Goal: Task Accomplishment & Management: Manage account settings

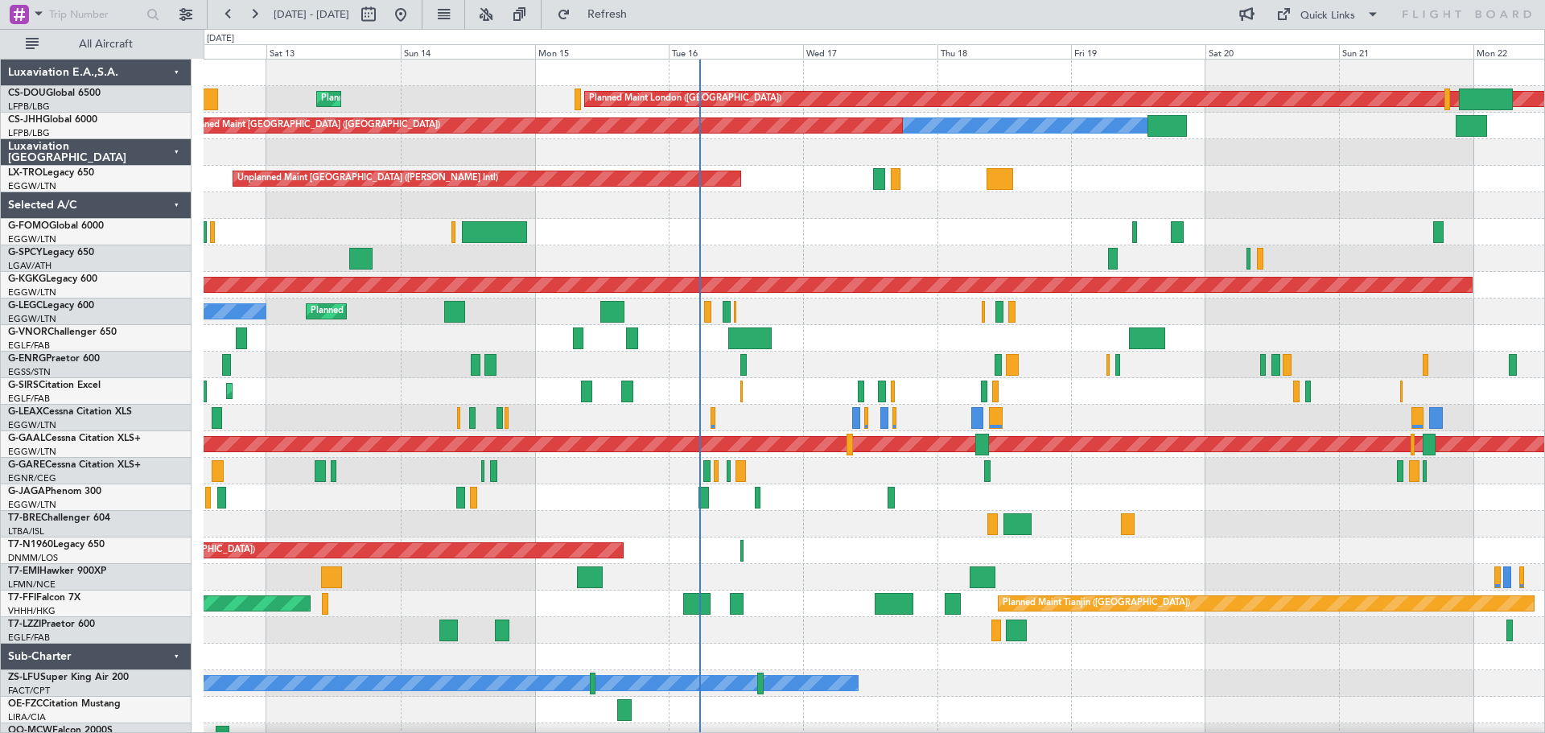
click at [981, 227] on div "Planned Maint London ([GEOGRAPHIC_DATA]) Planned Maint [GEOGRAPHIC_DATA] ([GEOG…" at bounding box center [874, 405] width 1341 height 690
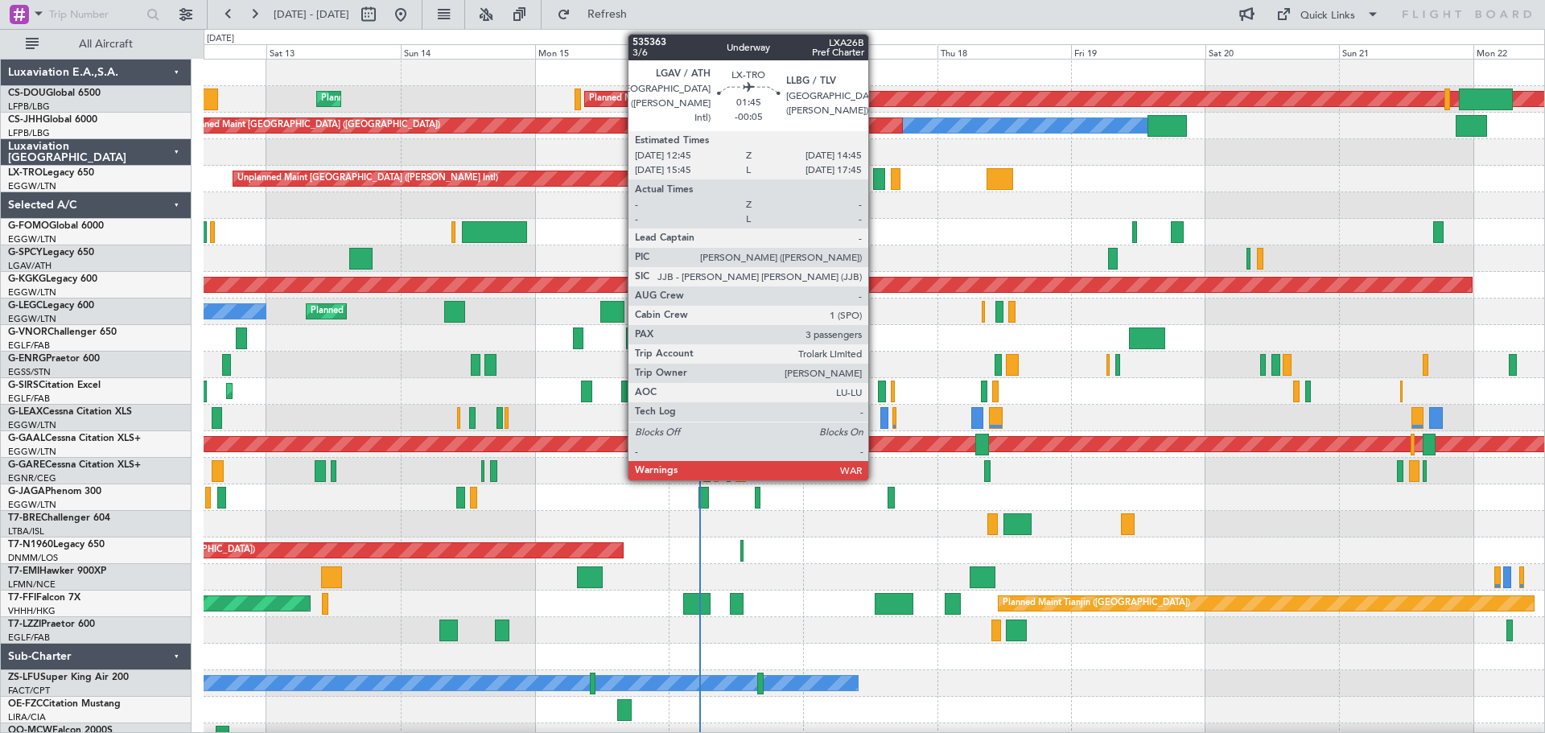
click at [876, 180] on div at bounding box center [878, 179] width 11 height 22
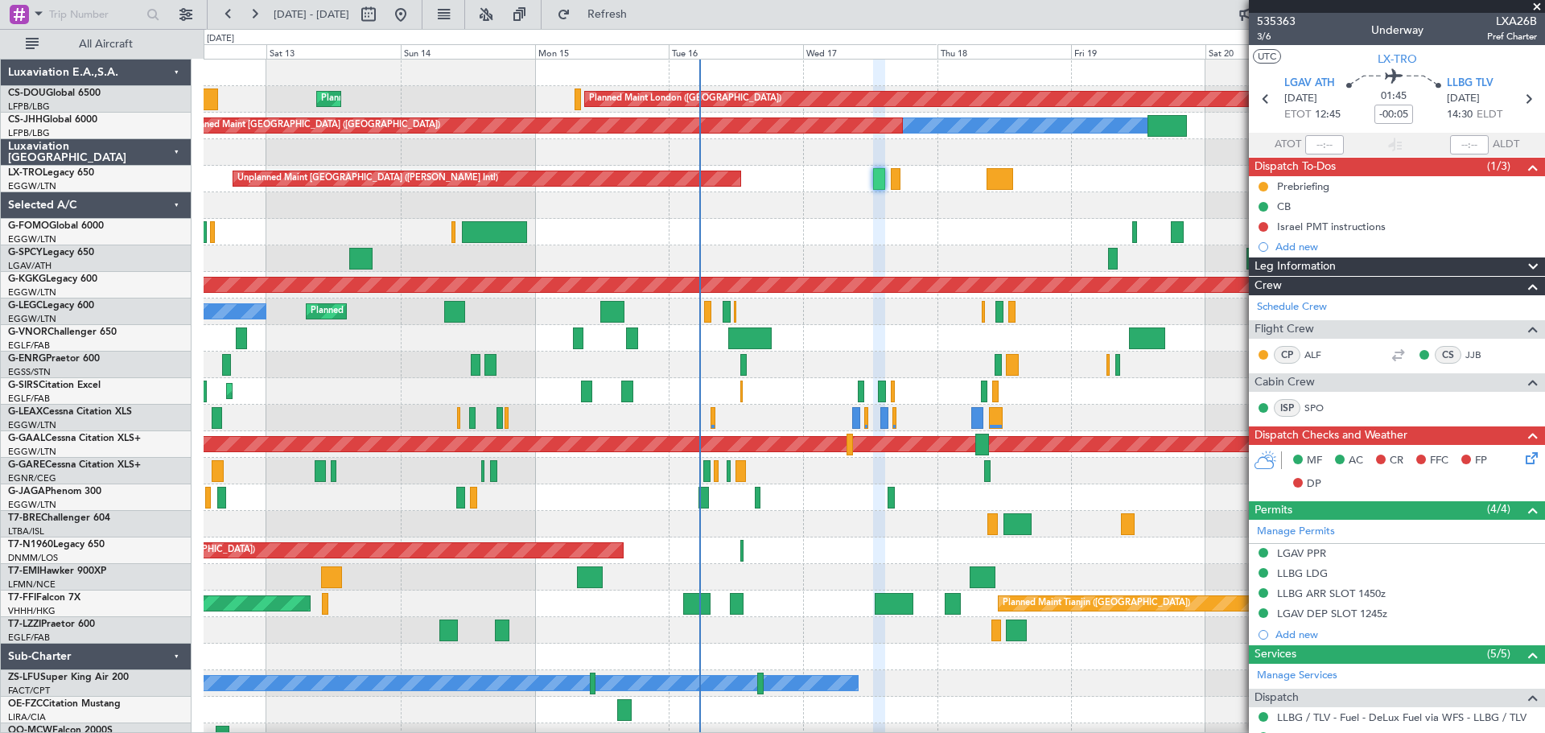
click at [1535, 6] on span at bounding box center [1537, 7] width 16 height 14
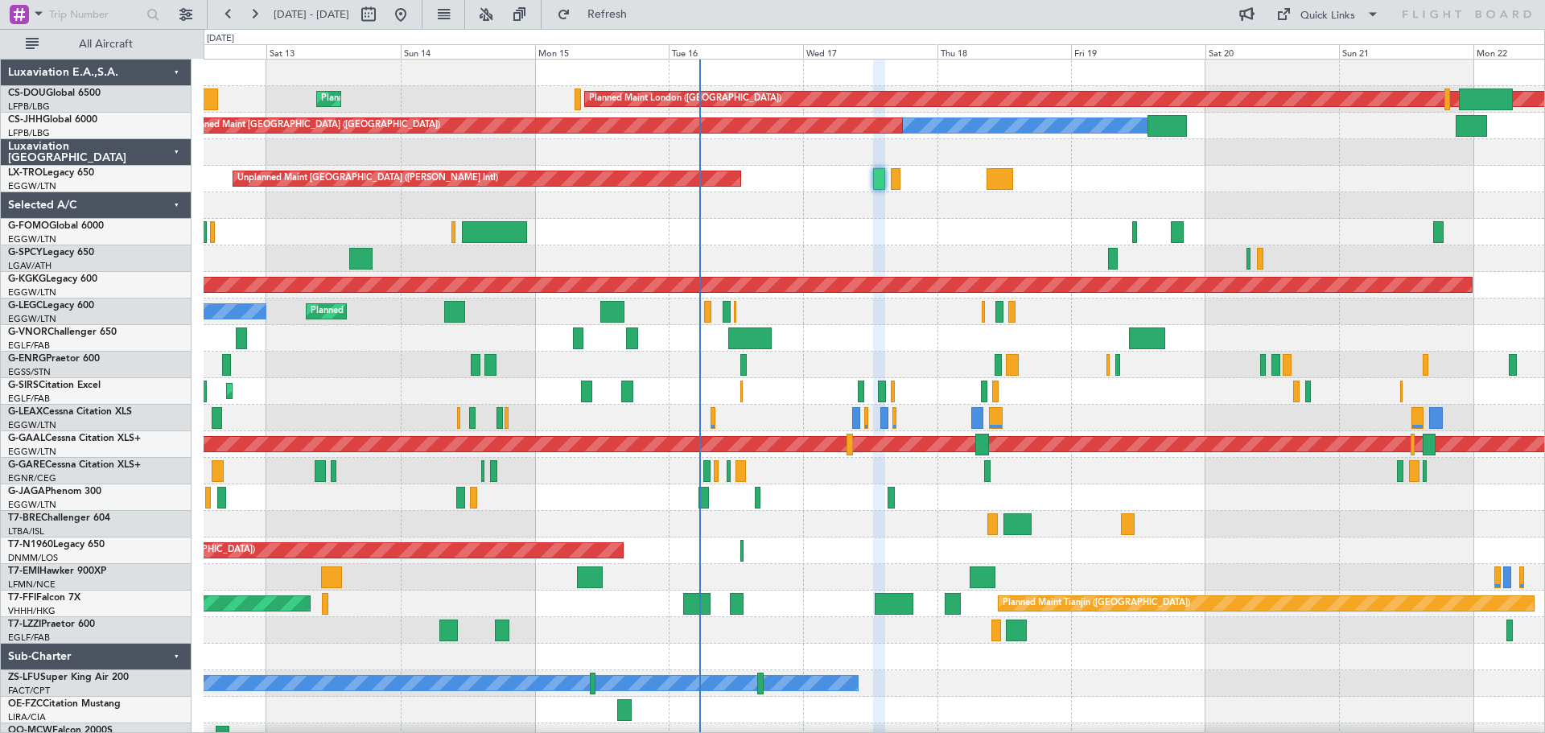
type input "0"
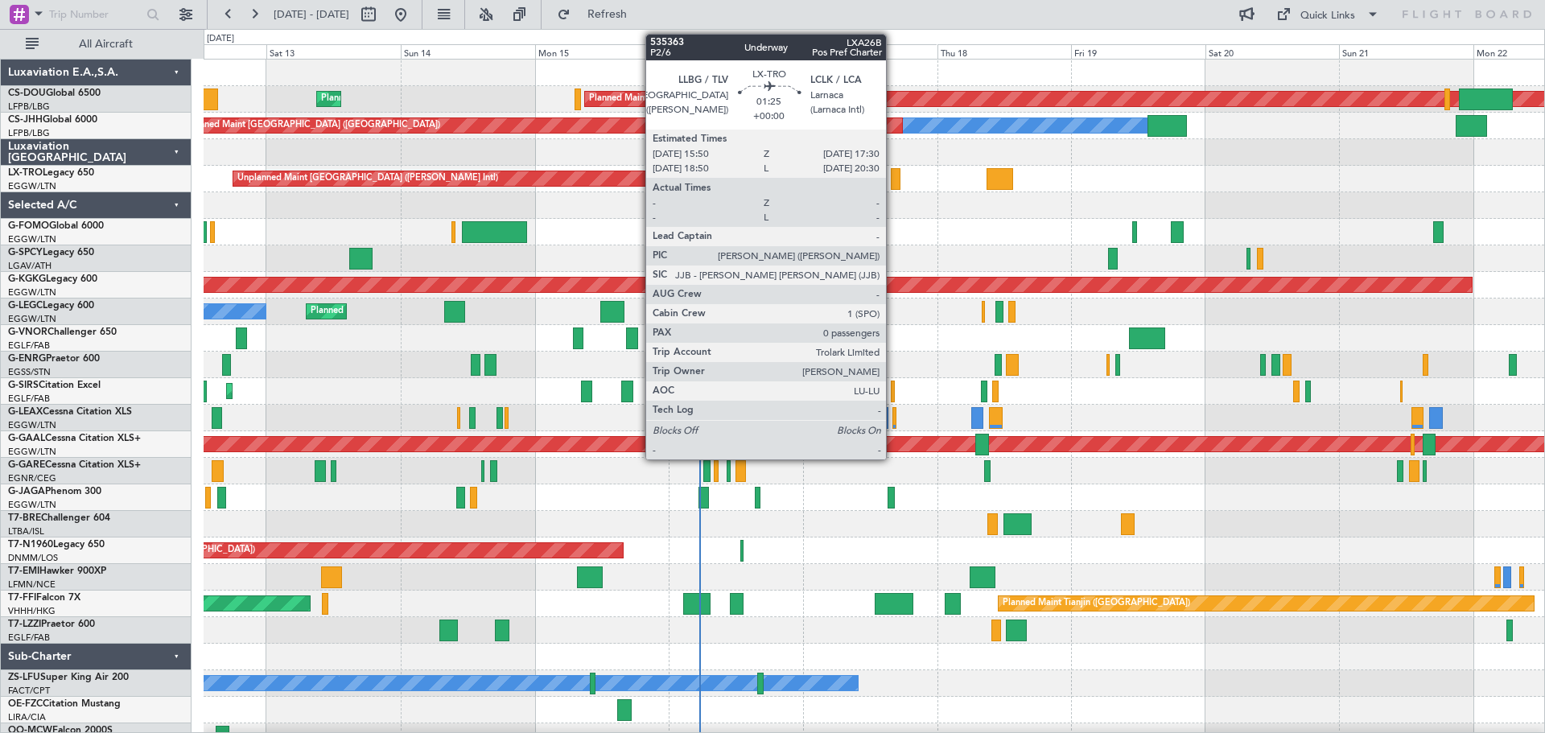
click at [893, 186] on div at bounding box center [896, 179] width 10 height 22
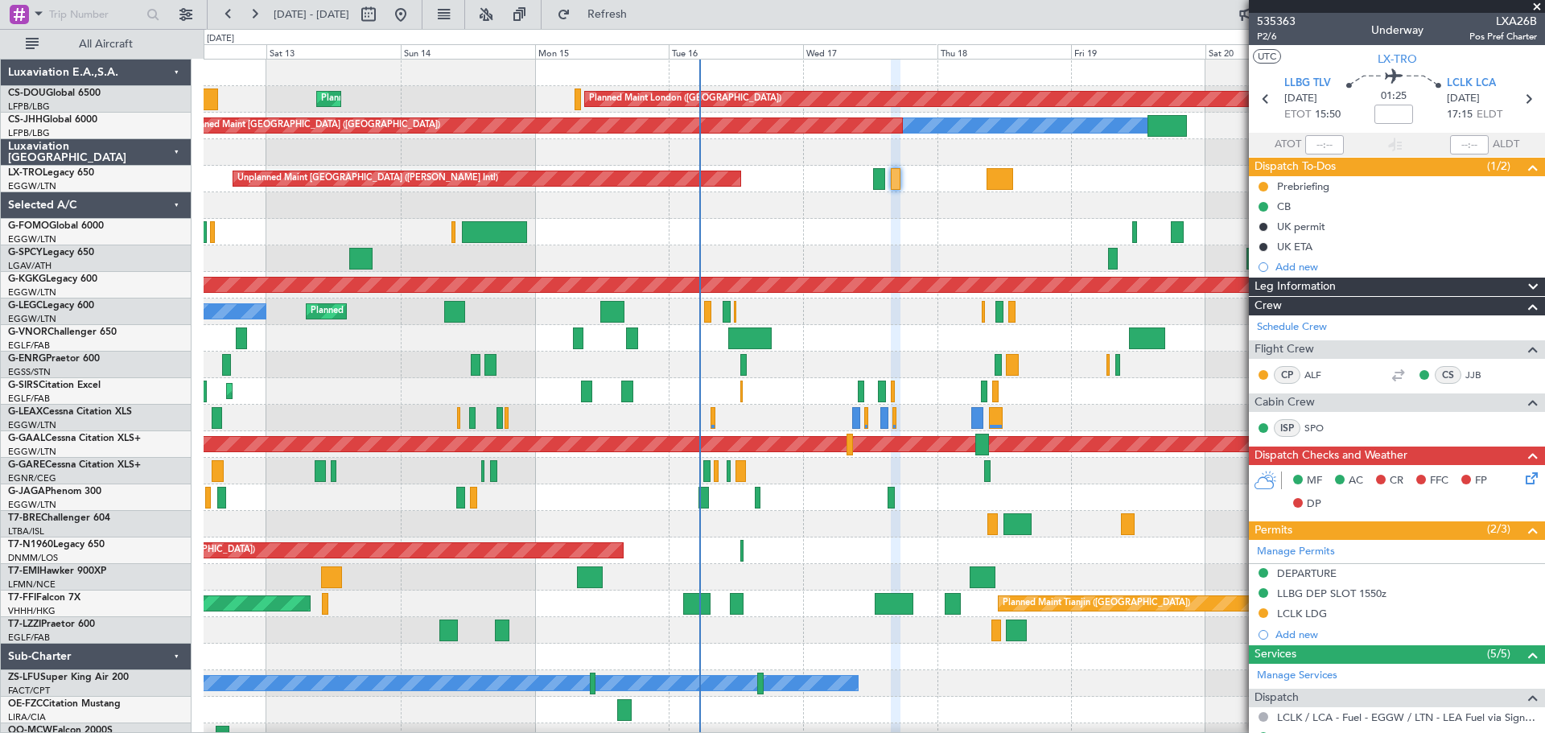
click at [1537, 7] on span at bounding box center [1537, 7] width 16 height 14
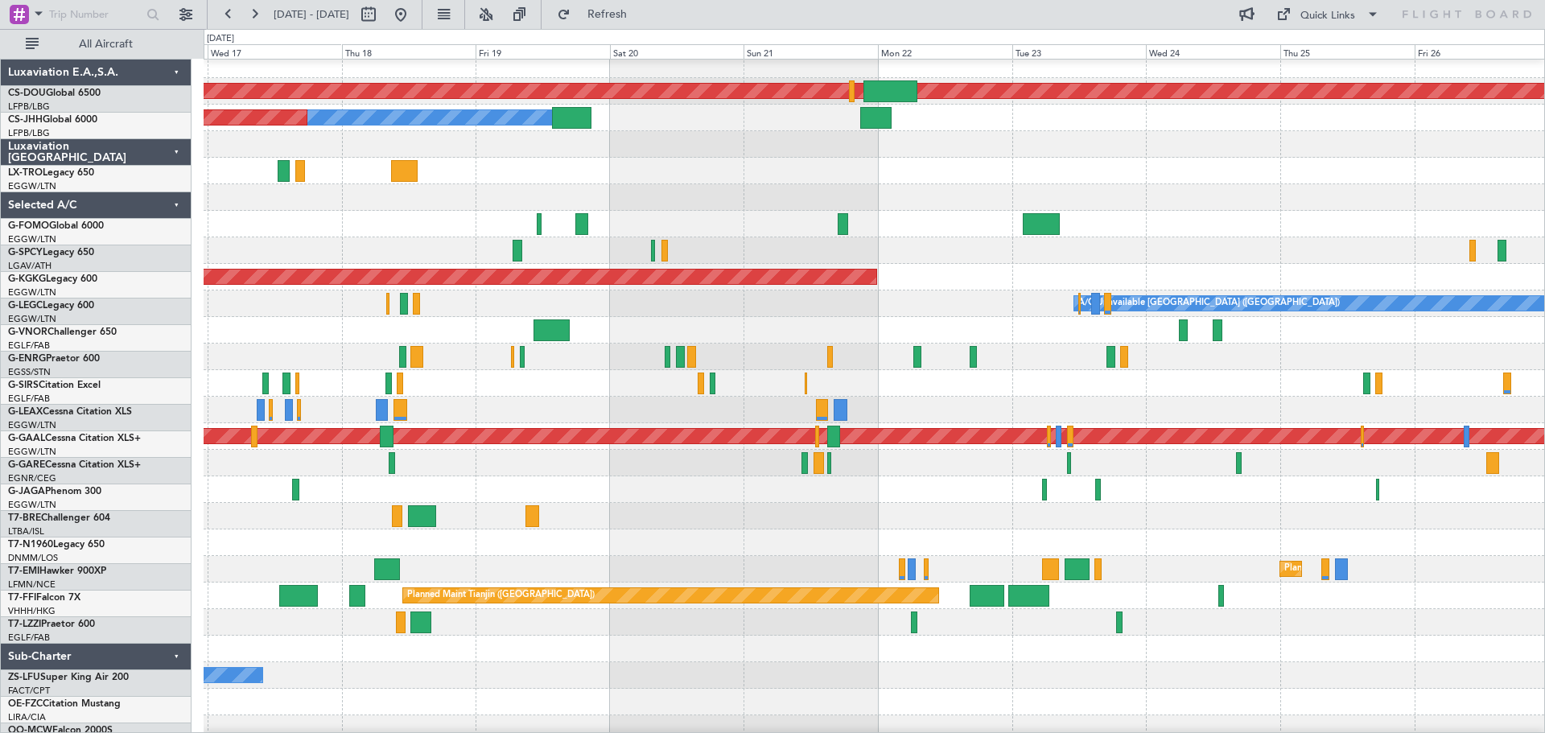
scroll to position [9, 0]
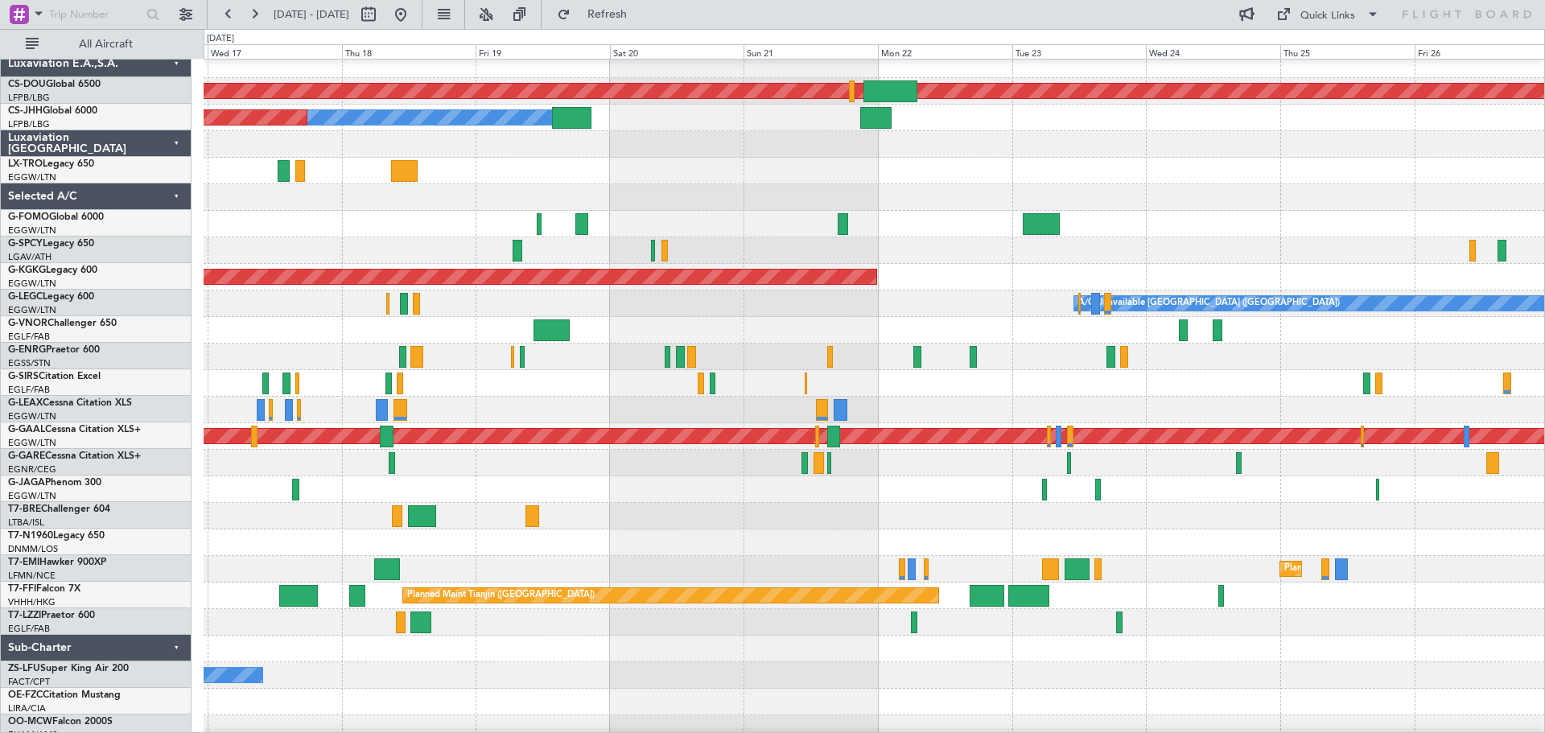
click at [532, 184] on div at bounding box center [874, 197] width 1341 height 27
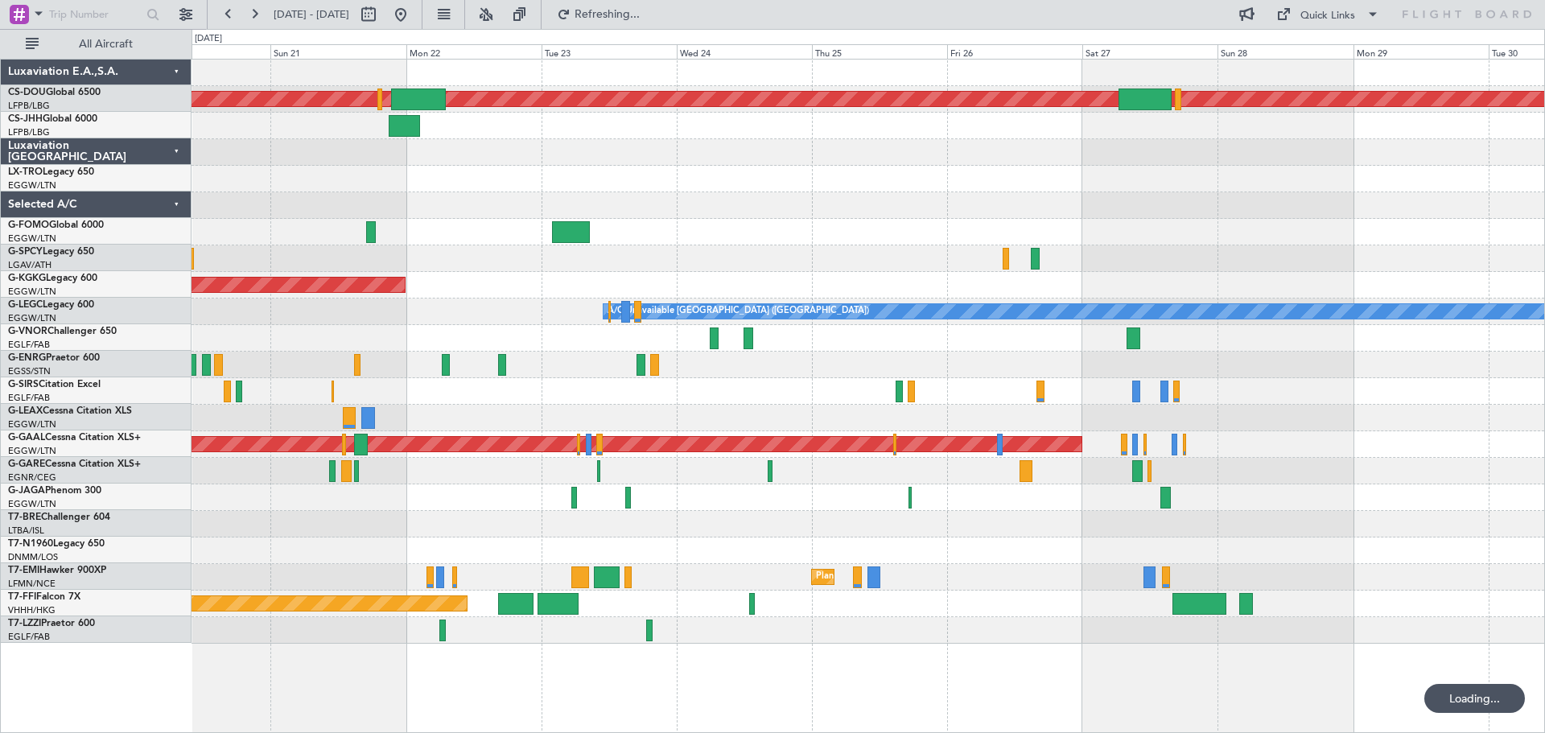
scroll to position [0, 0]
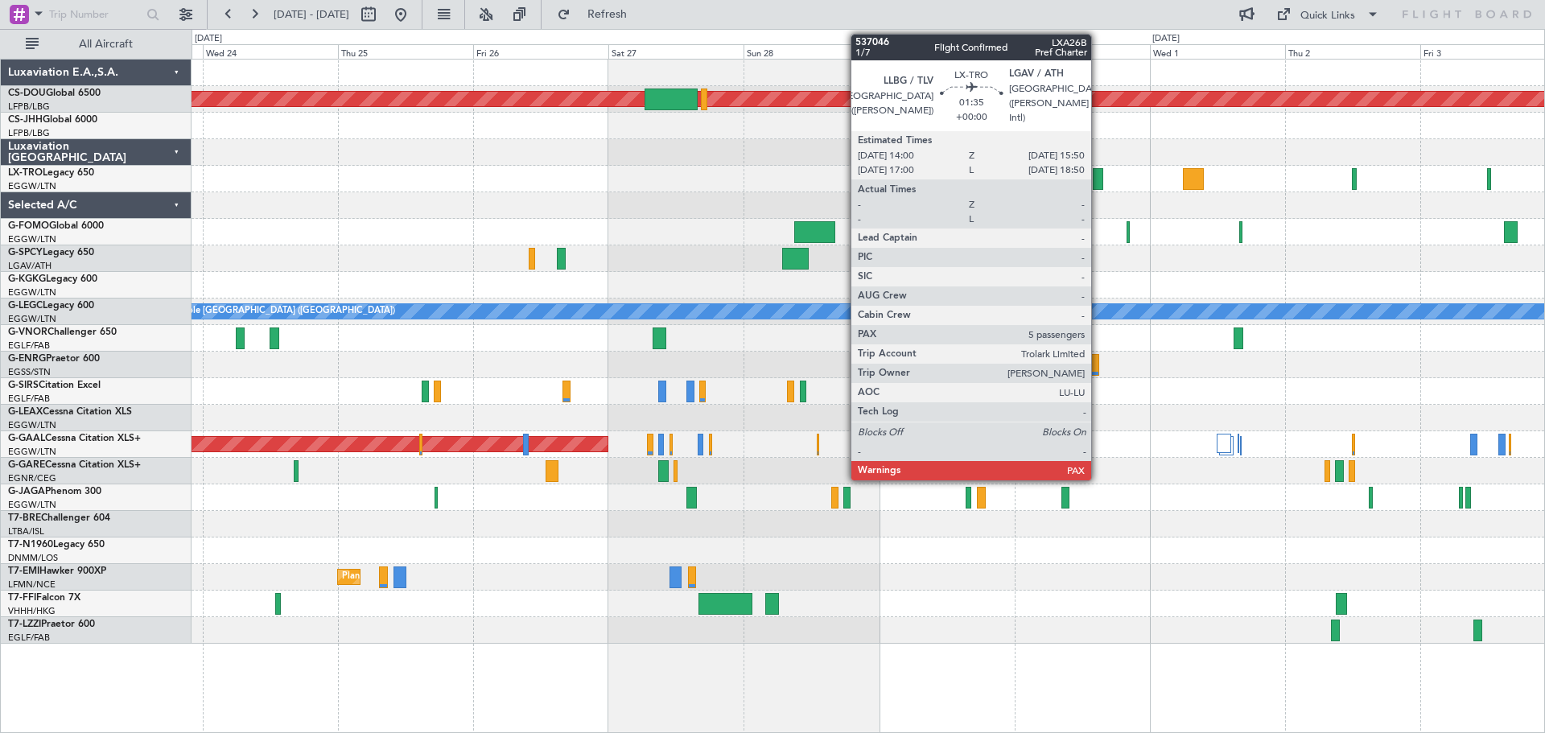
click at [1098, 180] on div at bounding box center [1098, 179] width 10 height 22
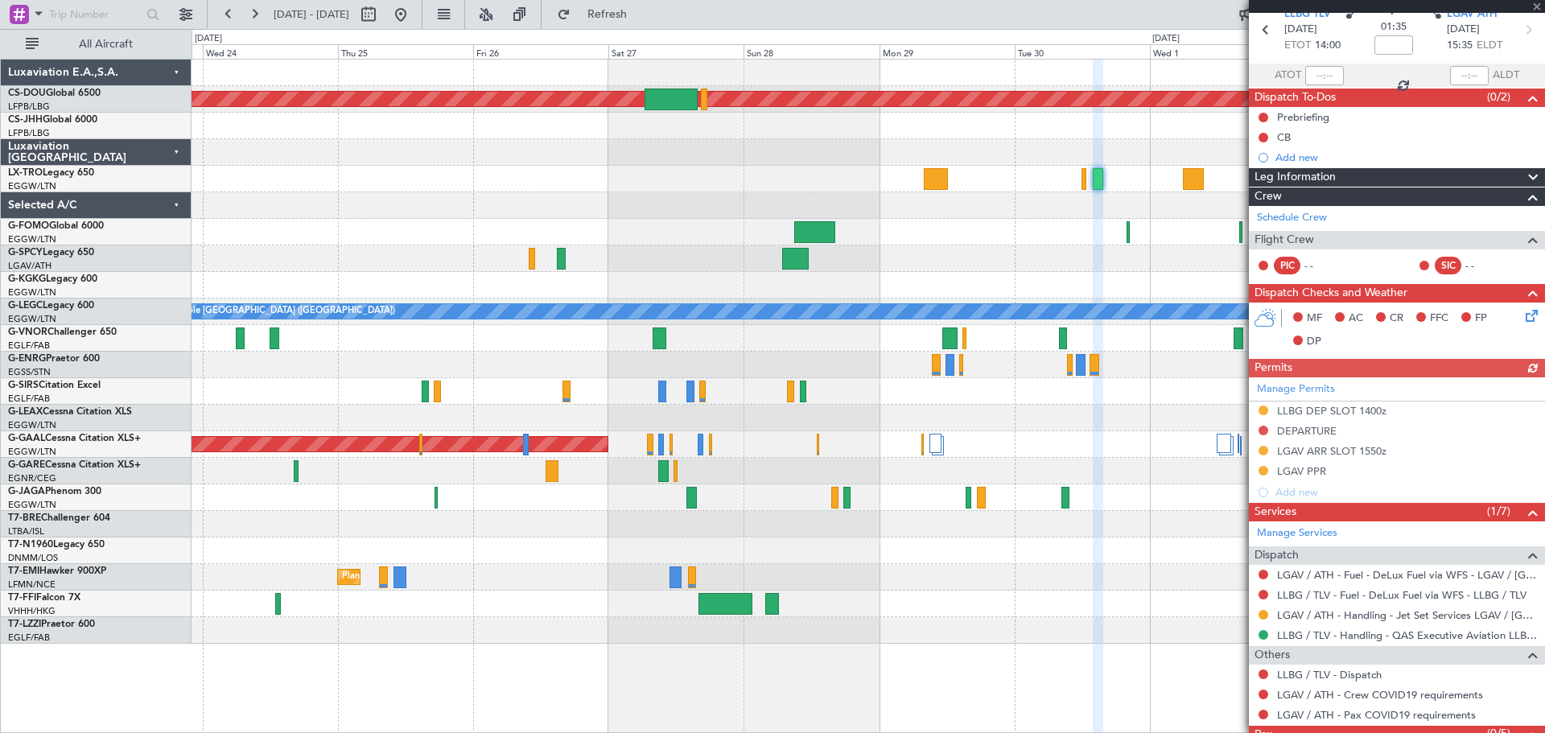
scroll to position [126, 0]
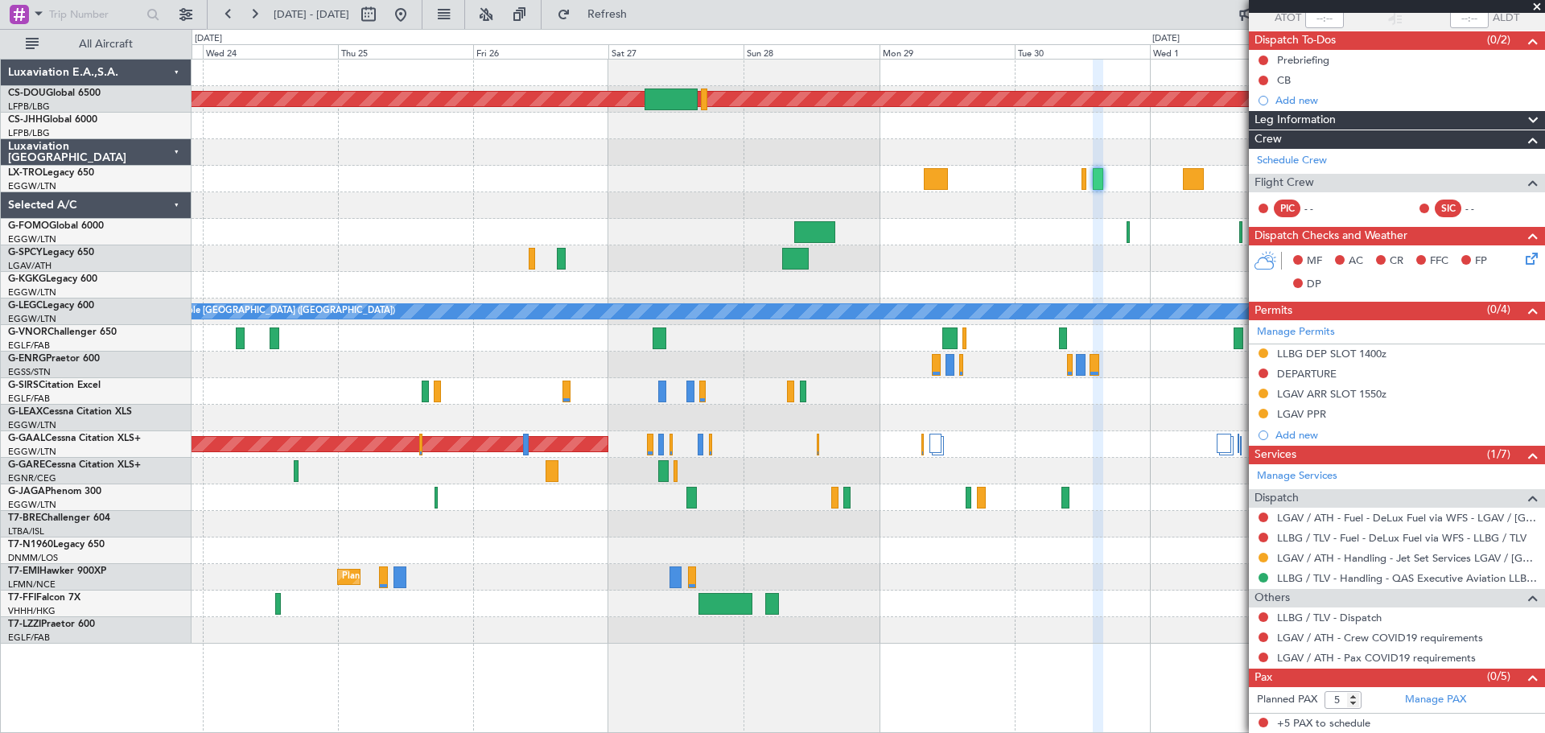
click at [1535, 7] on span at bounding box center [1537, 7] width 16 height 14
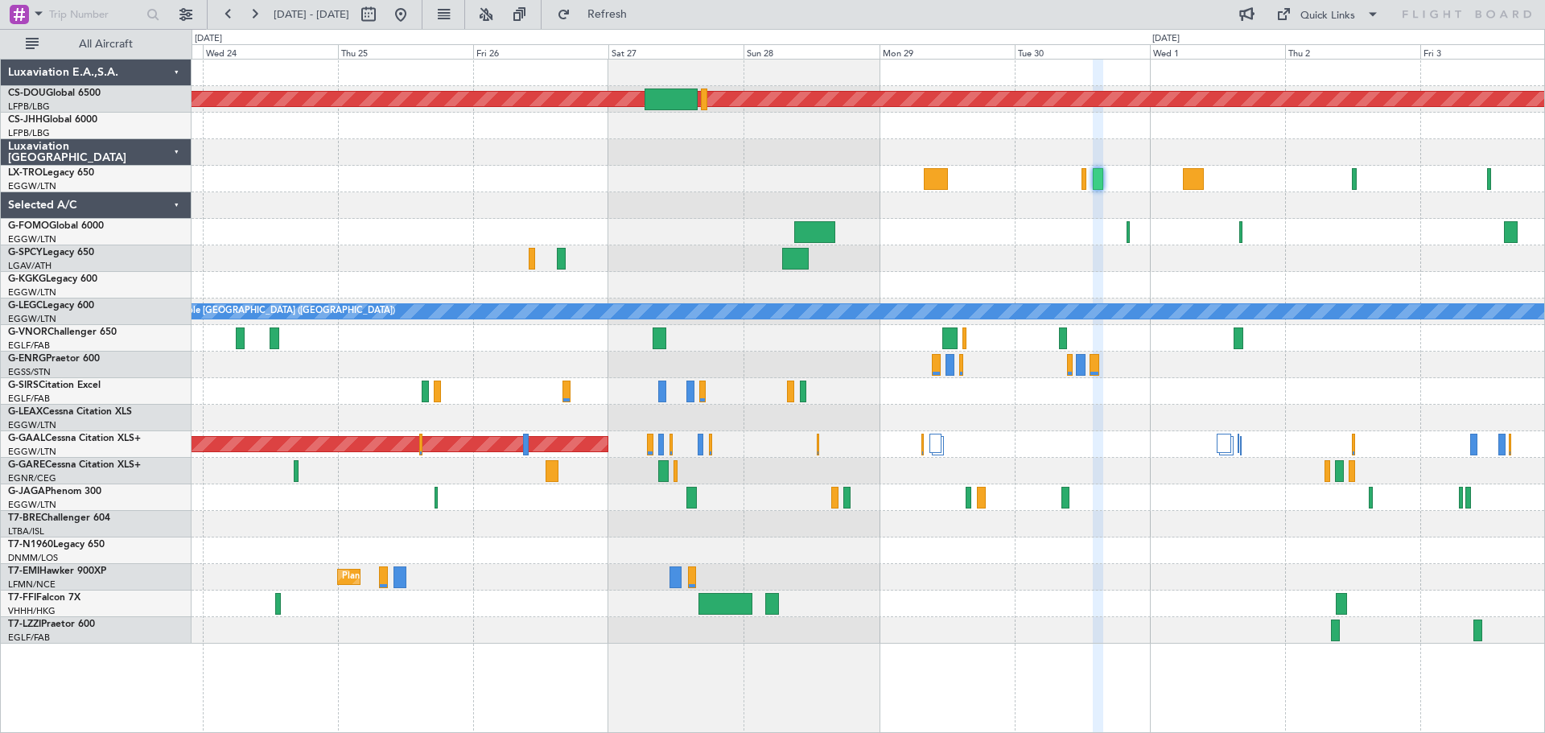
type input "0"
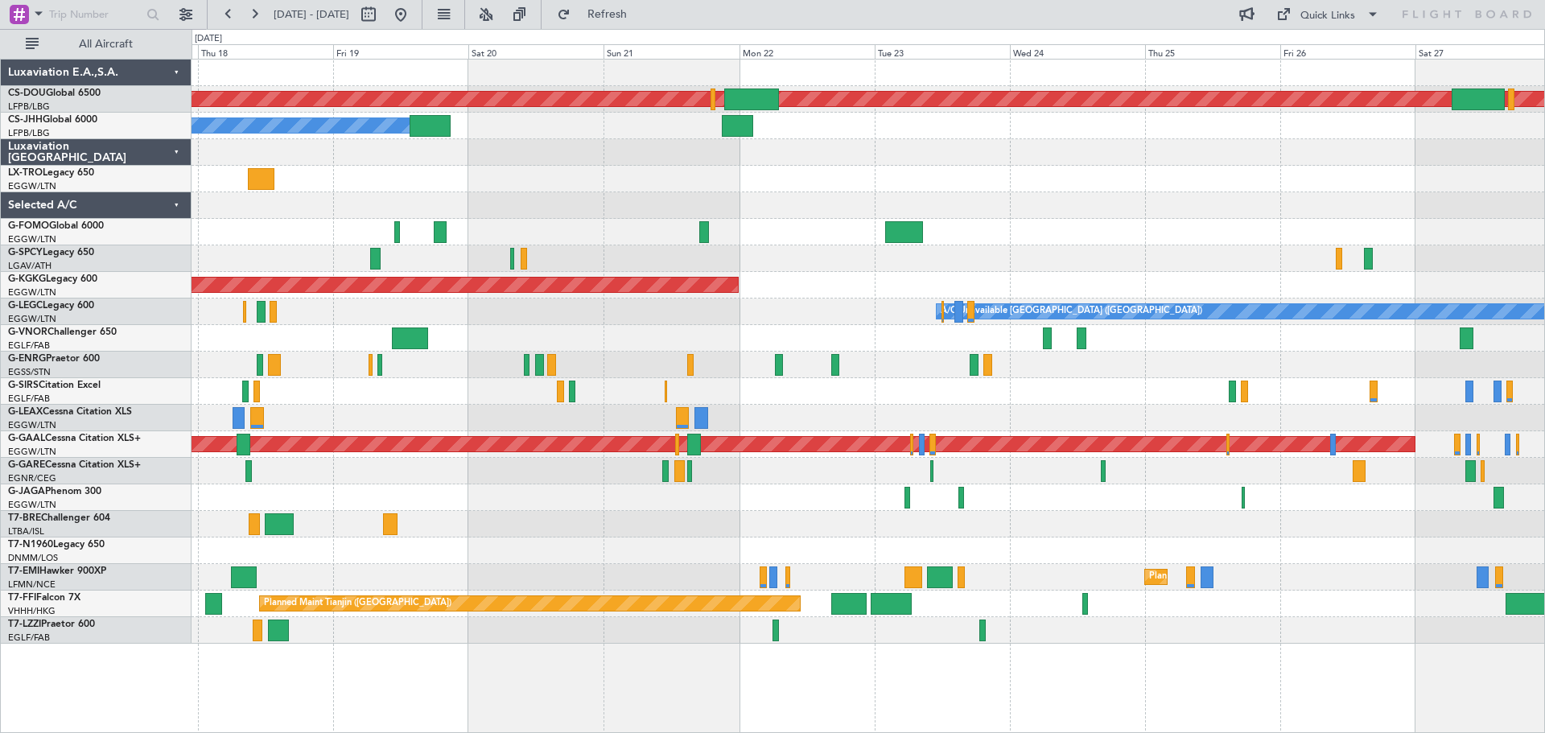
click at [1252, 252] on div "Planned Maint London ([GEOGRAPHIC_DATA]) Owner Planned Maint [GEOGRAPHIC_DATA] …" at bounding box center [868, 352] width 1353 height 584
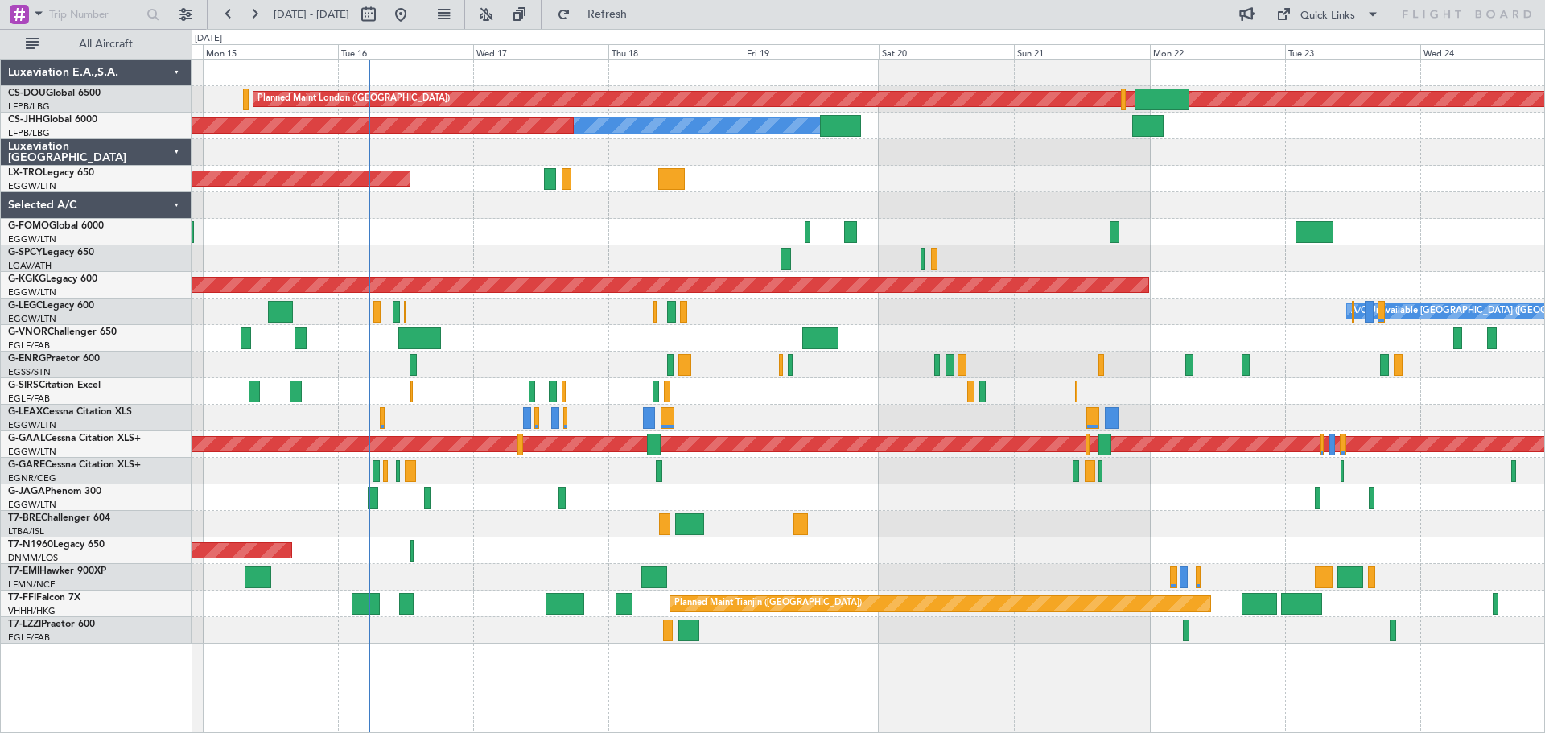
click at [1049, 248] on div at bounding box center [868, 258] width 1353 height 27
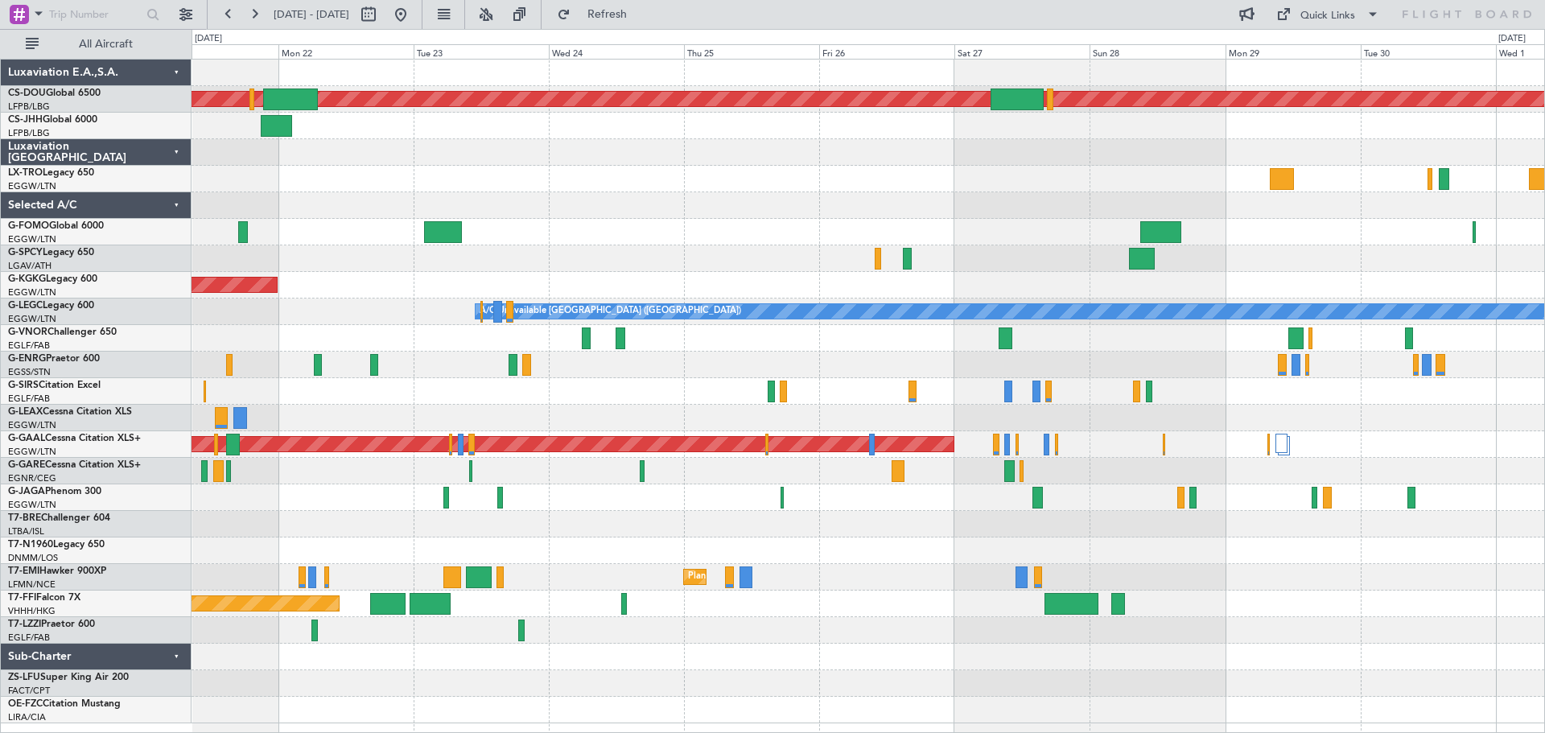
click at [381, 219] on div "Planned Maint London ([GEOGRAPHIC_DATA]) Owner AOG Maint [GEOGRAPHIC_DATA] ([GE…" at bounding box center [868, 392] width 1353 height 664
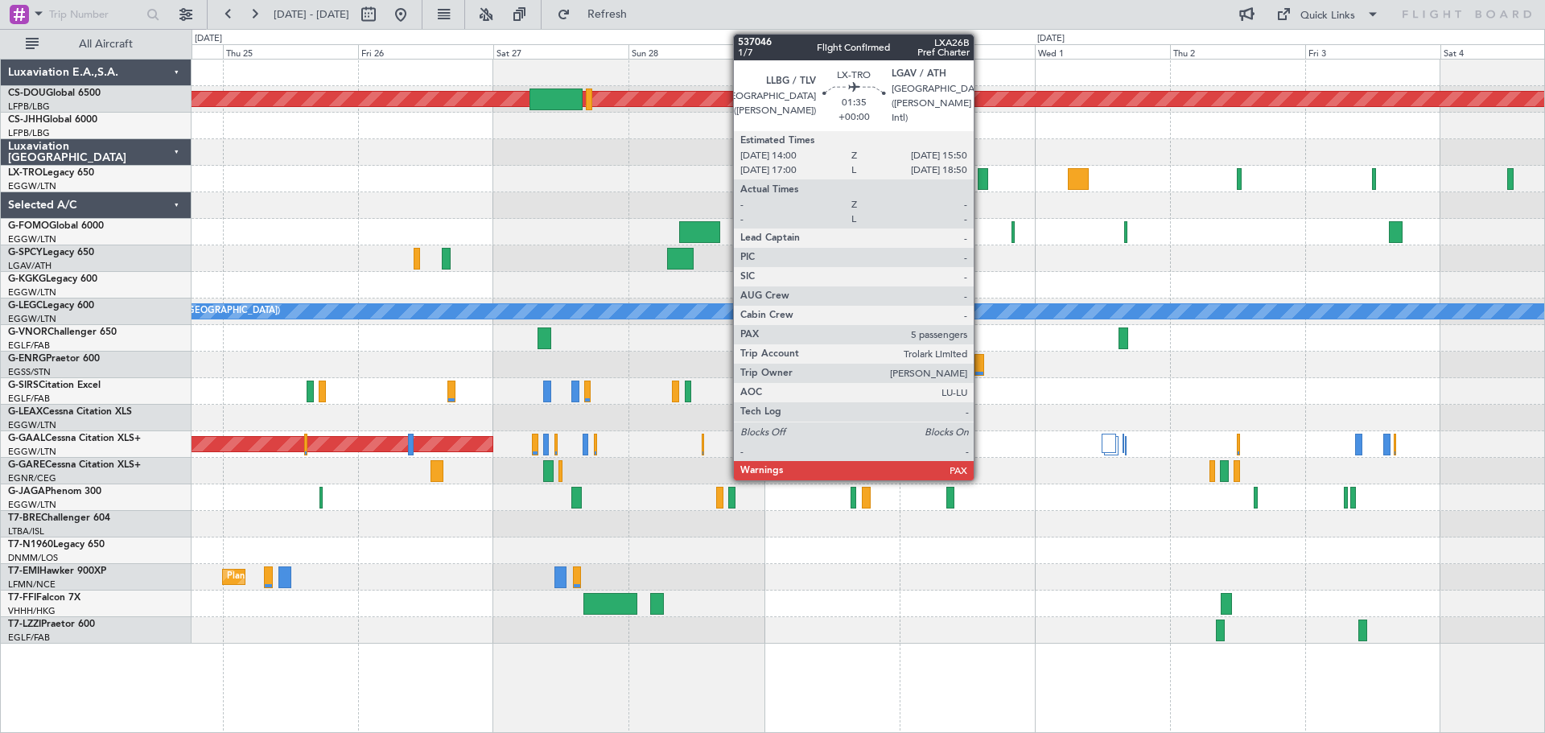
click at [981, 179] on div at bounding box center [983, 179] width 10 height 22
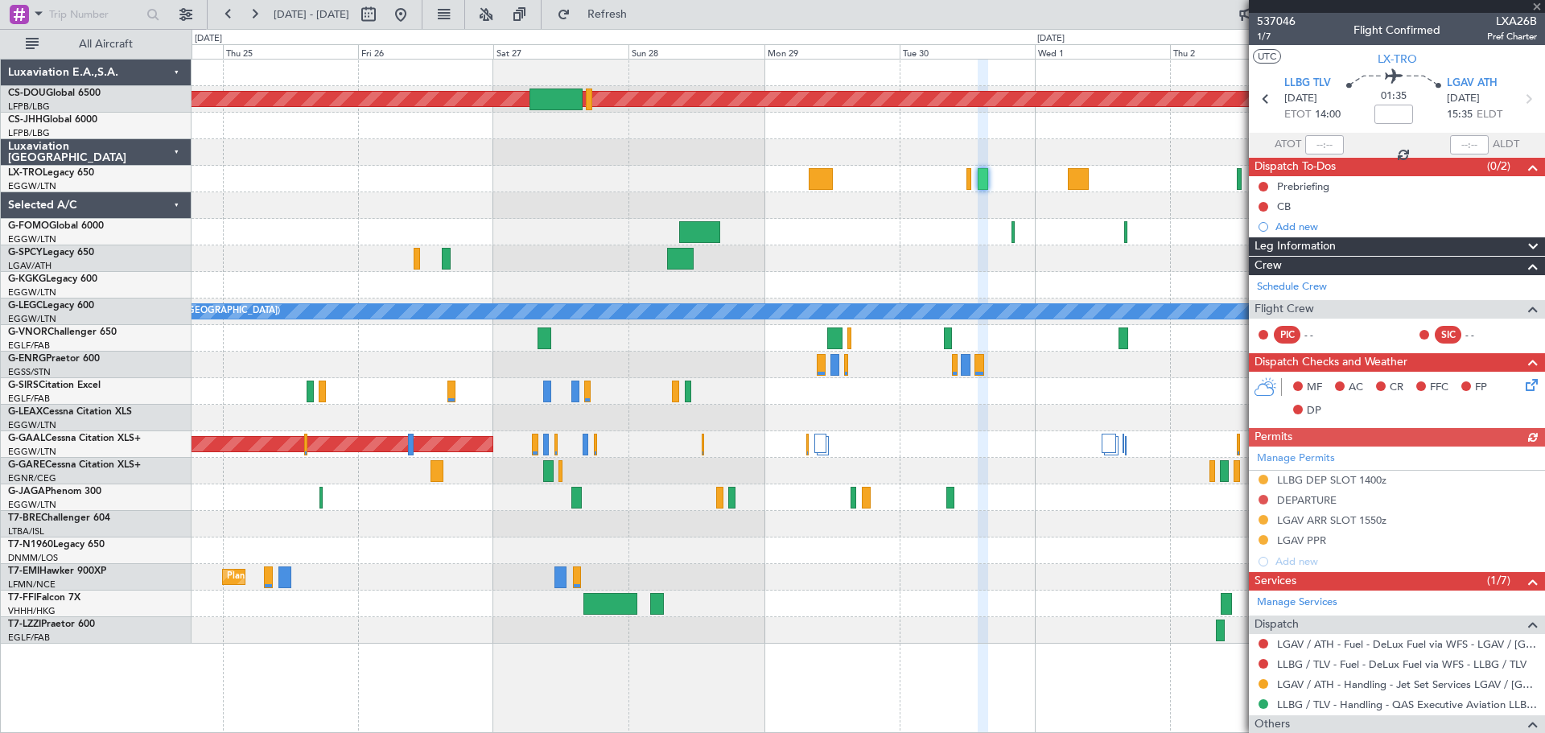
scroll to position [126, 0]
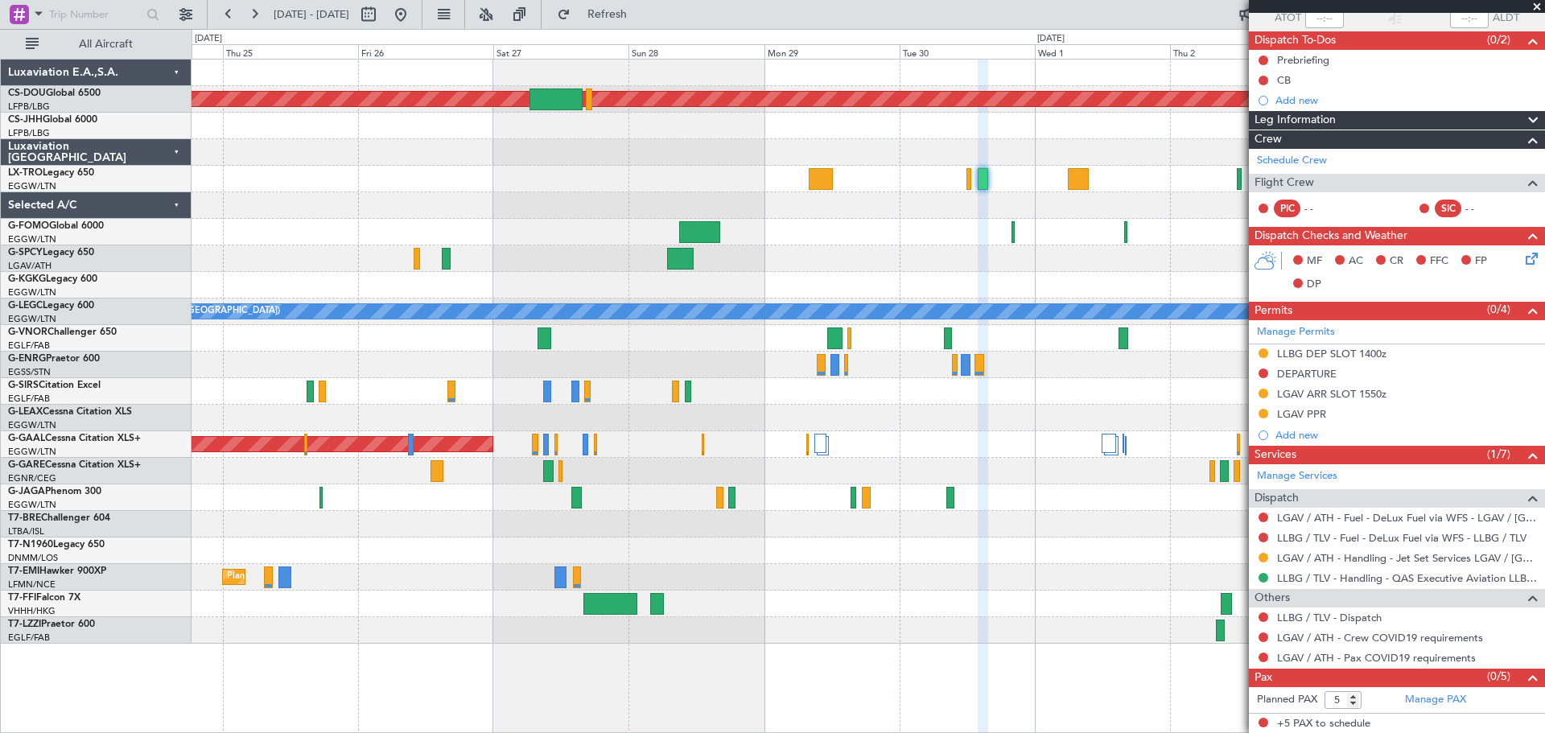
click at [1537, 6] on span at bounding box center [1537, 7] width 16 height 14
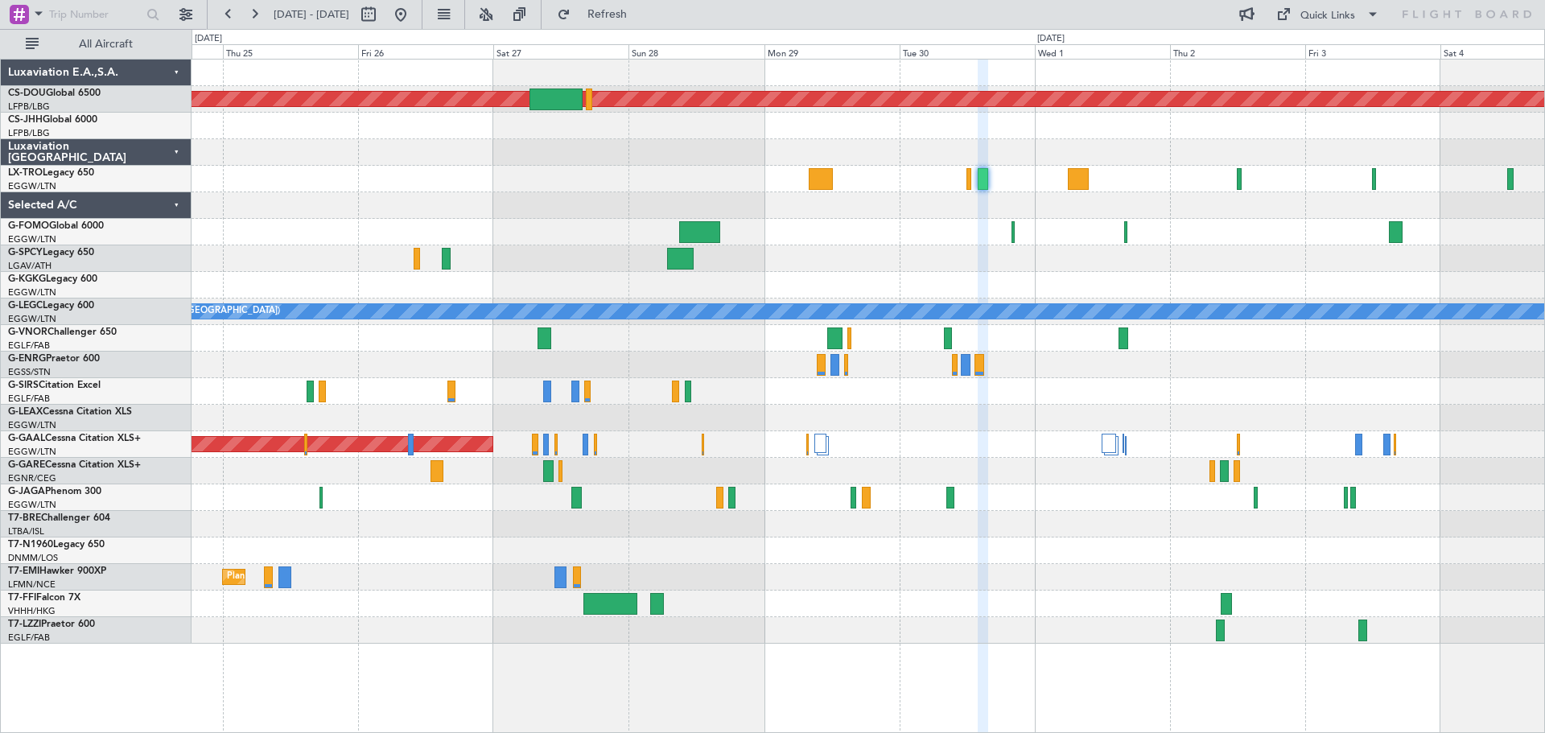
type input "0"
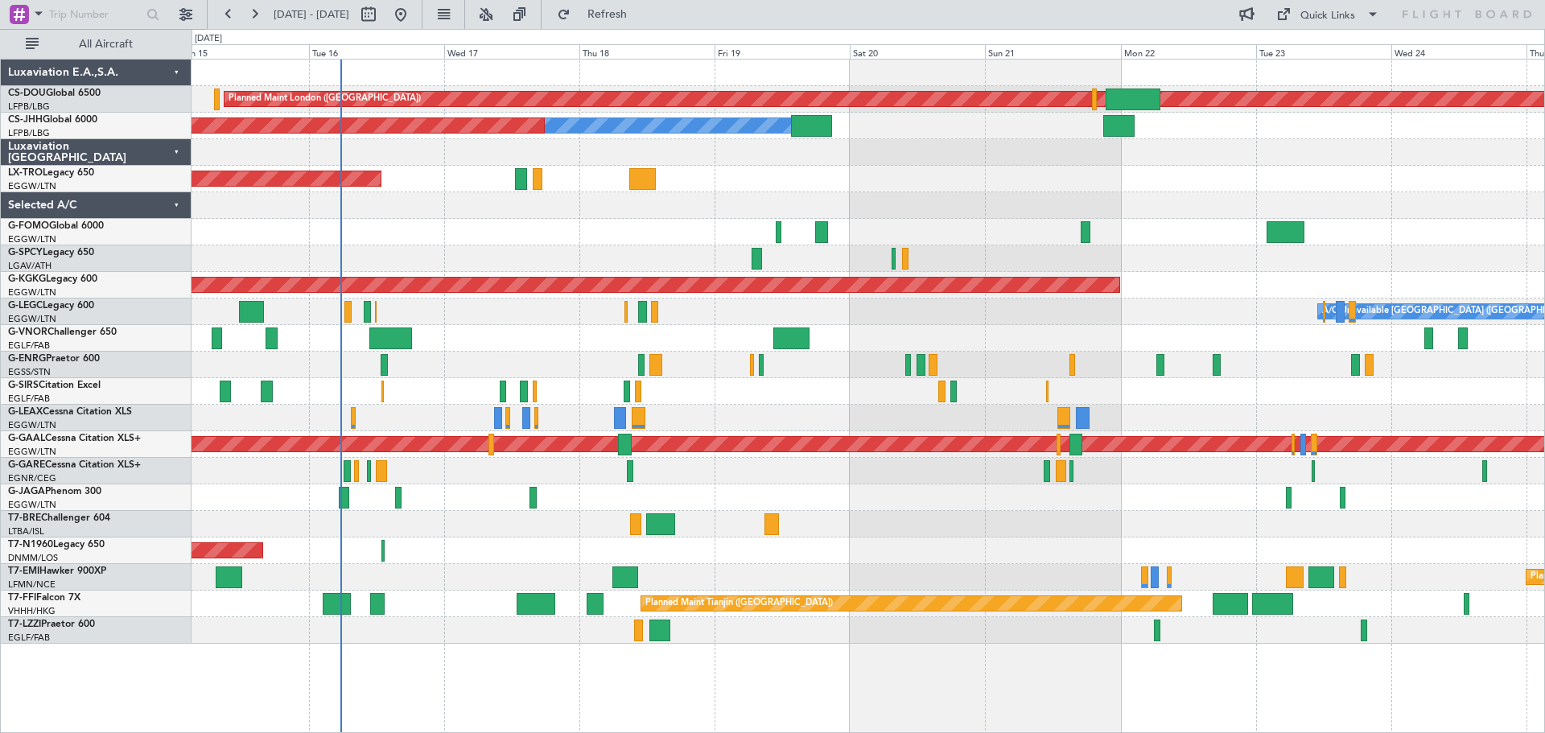
click at [1527, 244] on div at bounding box center [868, 232] width 1353 height 27
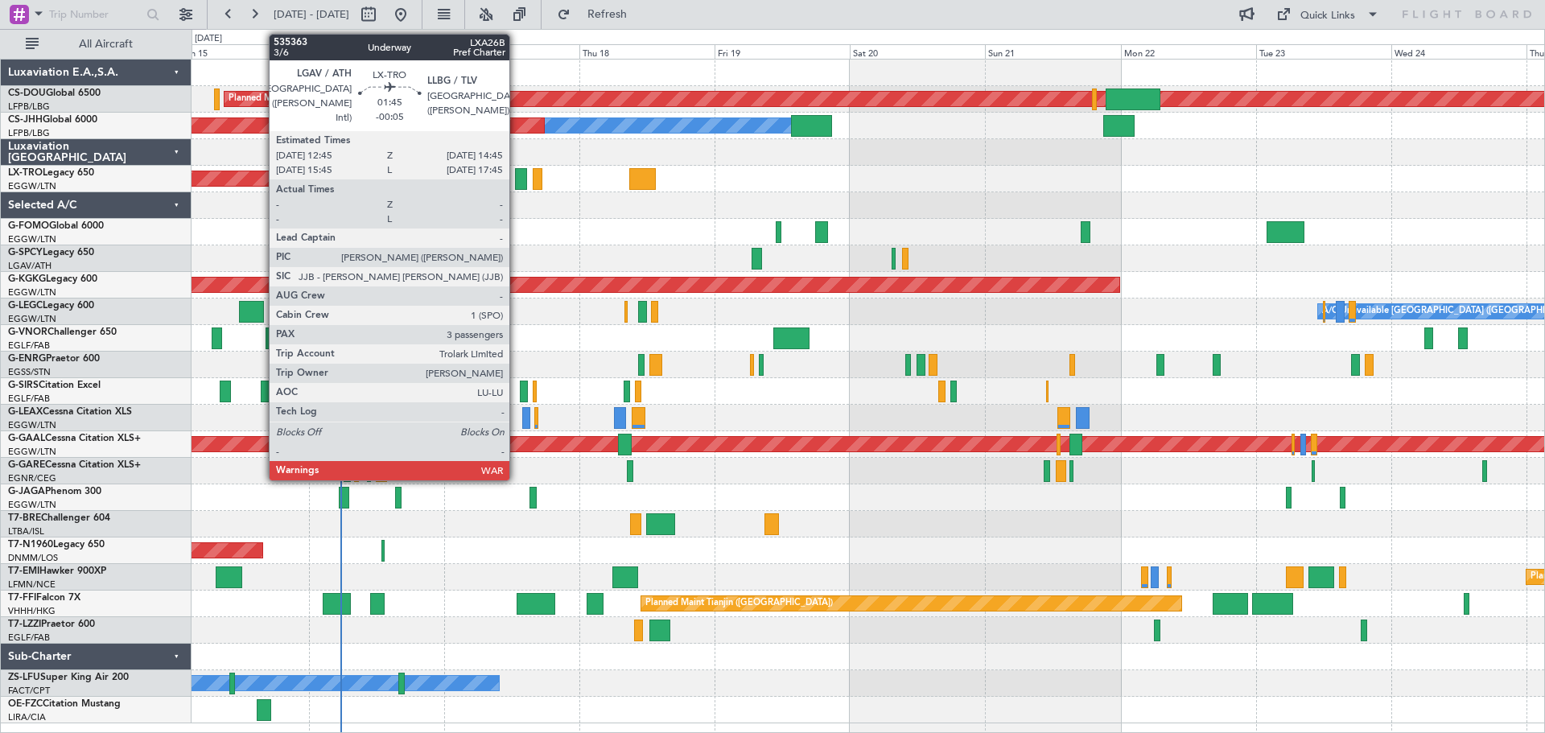
click at [517, 182] on div at bounding box center [521, 179] width 12 height 22
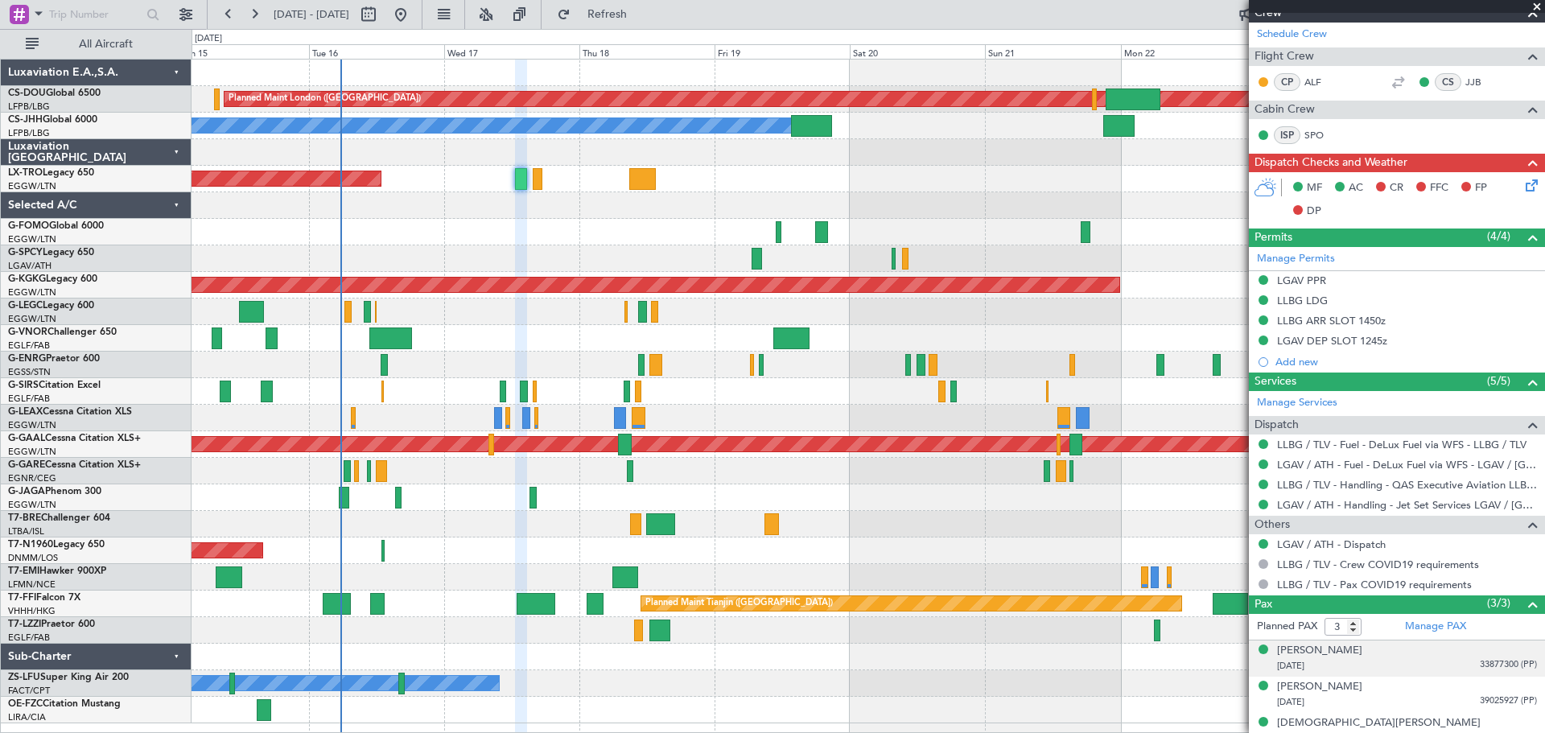
scroll to position [288, 0]
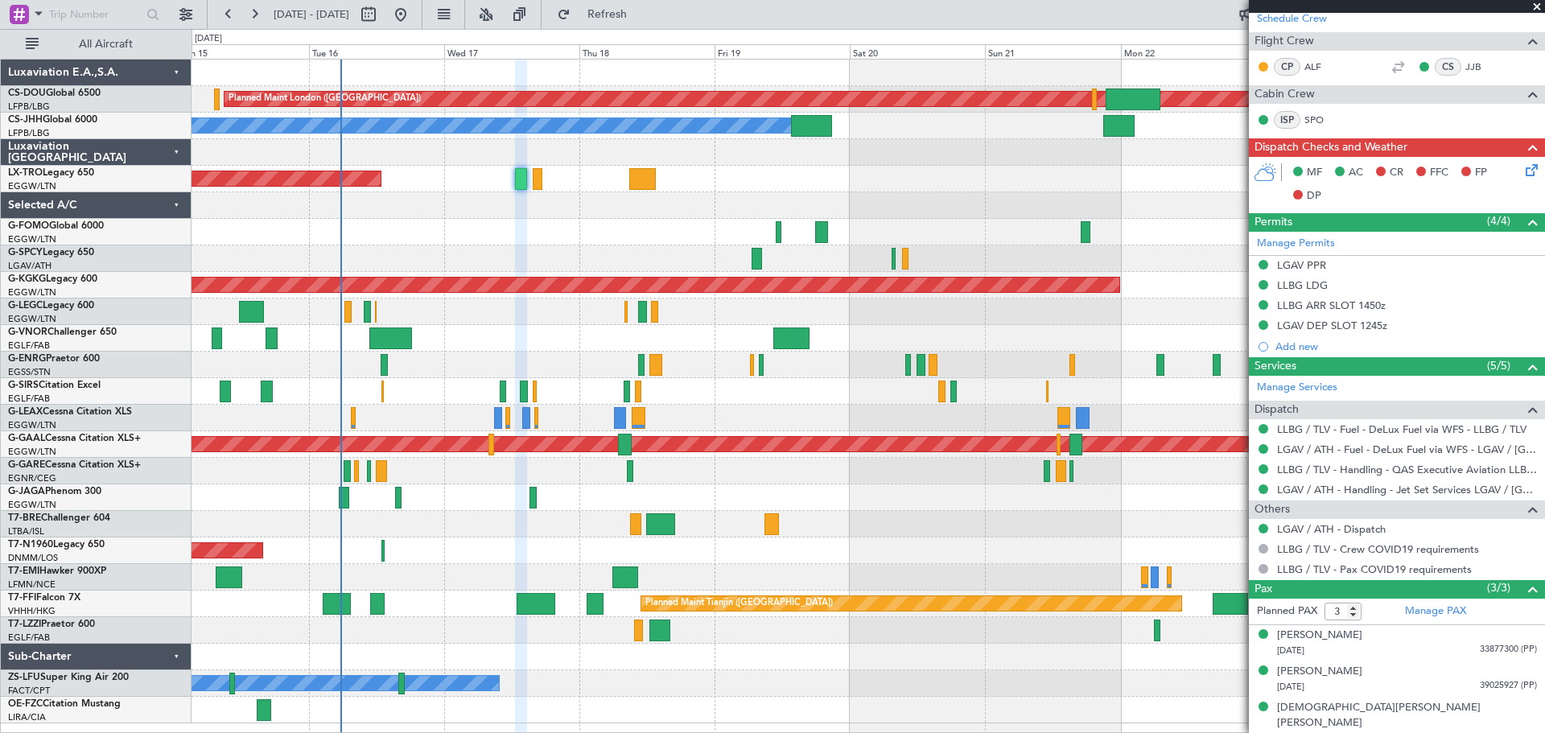
click at [1534, 7] on span at bounding box center [1537, 7] width 16 height 14
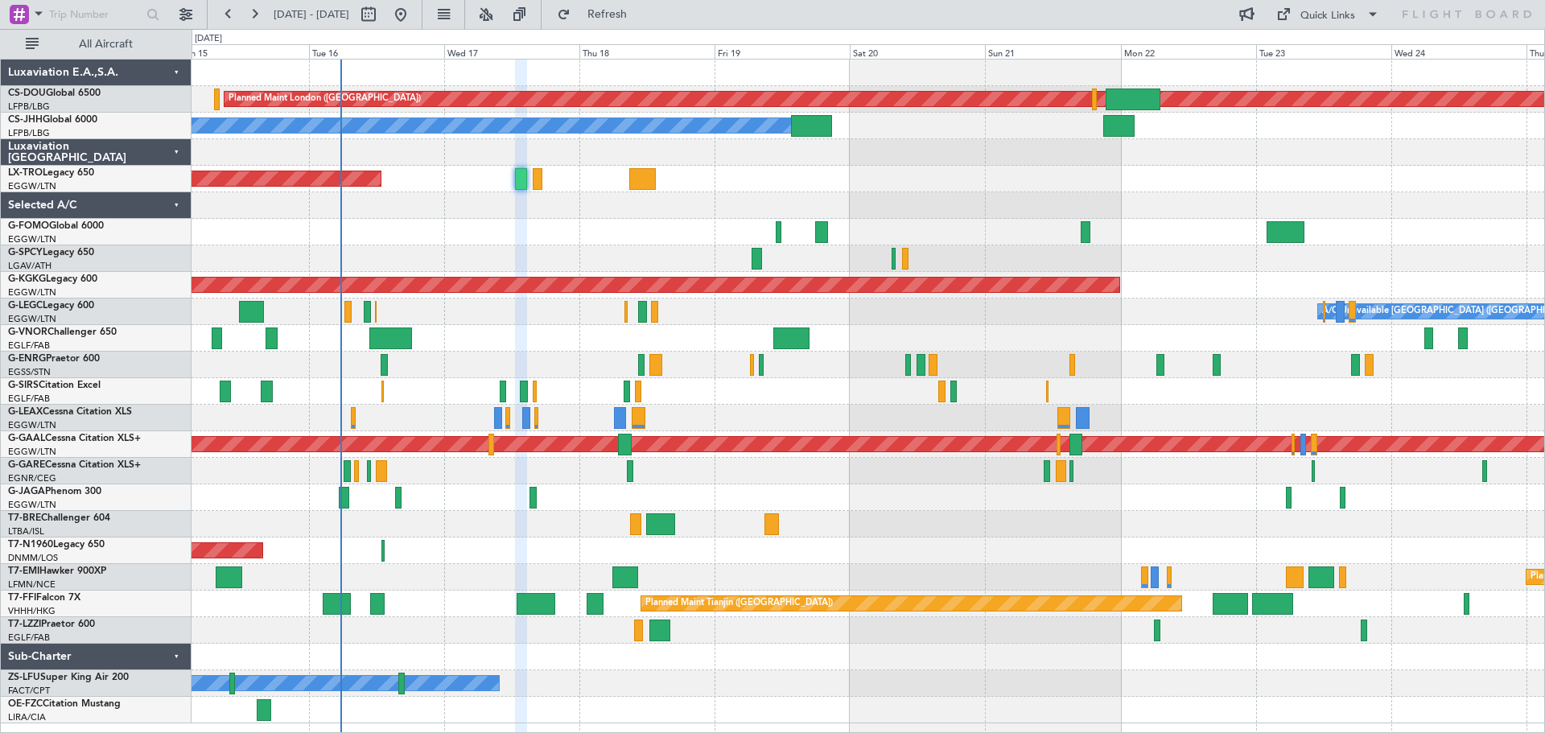
type input "0"
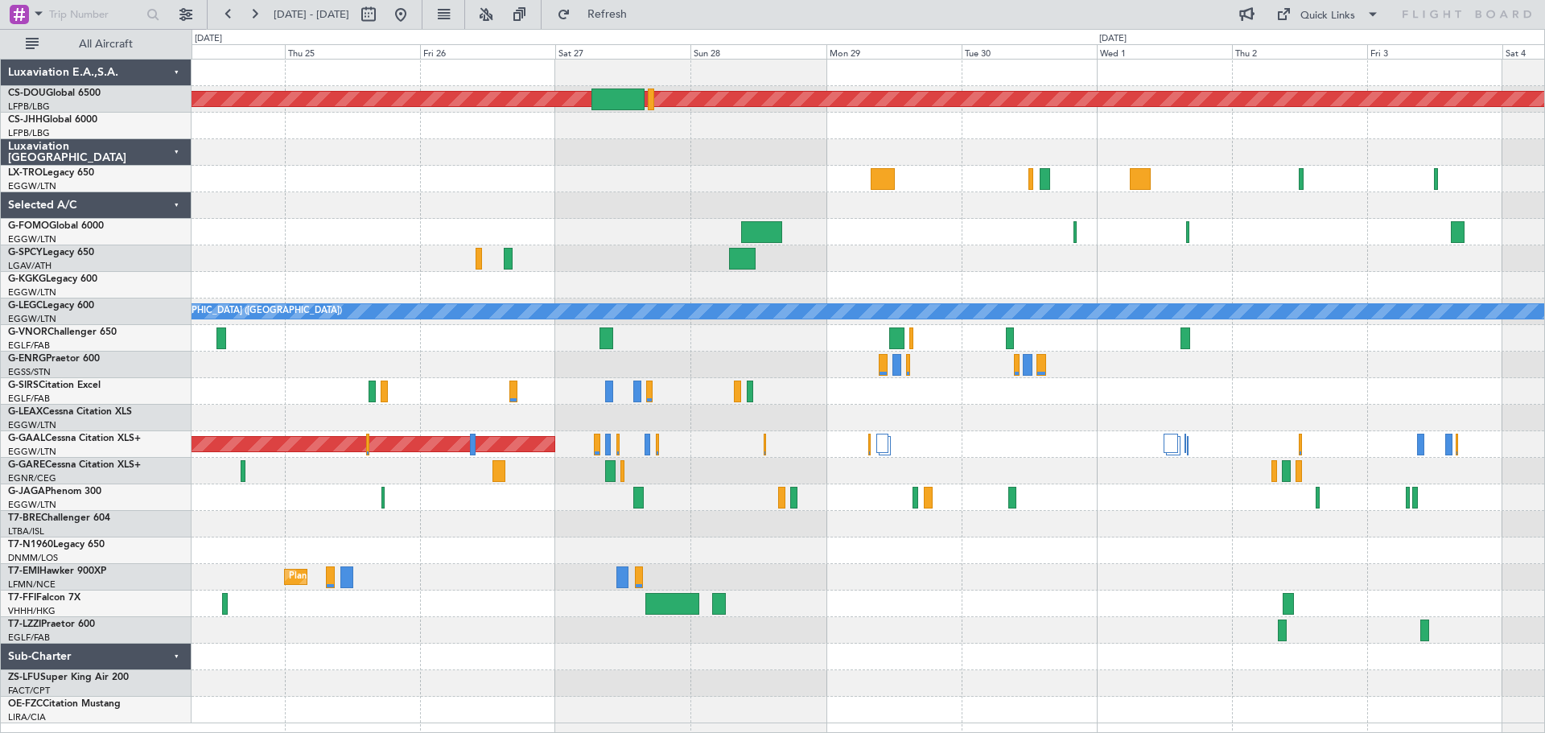
click at [229, 200] on div "Planned Maint London ([GEOGRAPHIC_DATA]) AOG Maint [GEOGRAPHIC_DATA] ([GEOGRAPH…" at bounding box center [868, 392] width 1353 height 664
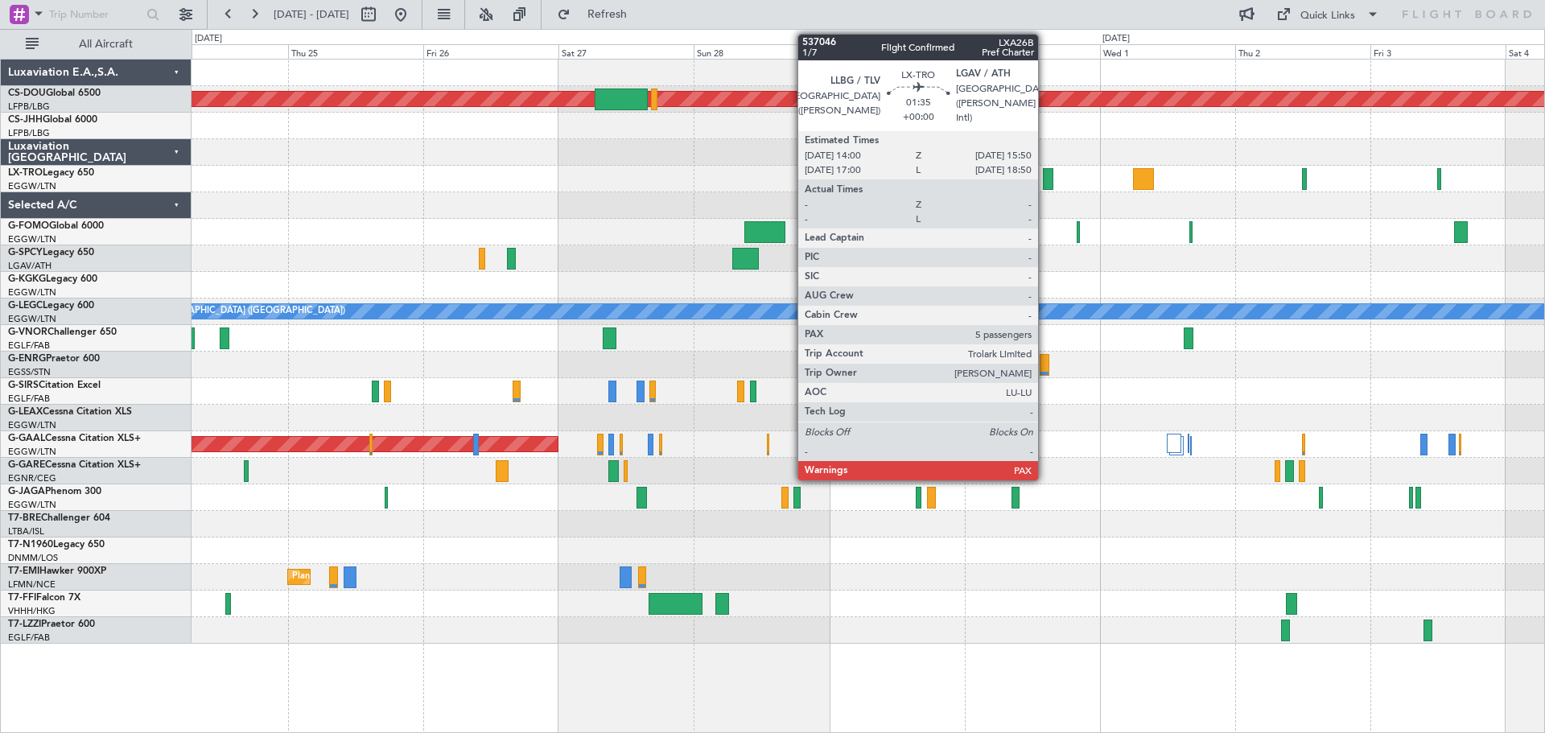
click at [1045, 181] on div at bounding box center [1048, 179] width 10 height 22
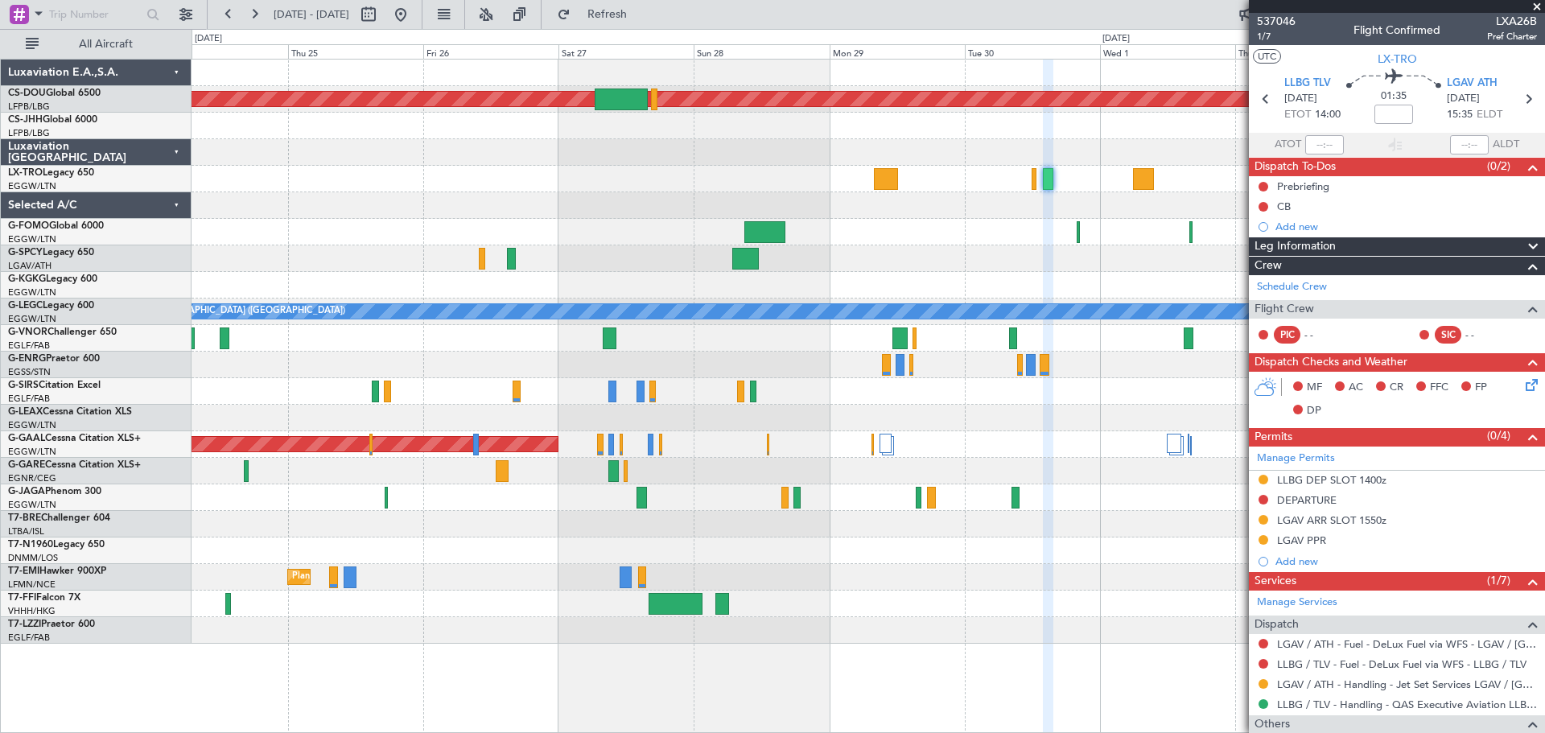
click at [1536, 6] on span at bounding box center [1537, 7] width 16 height 14
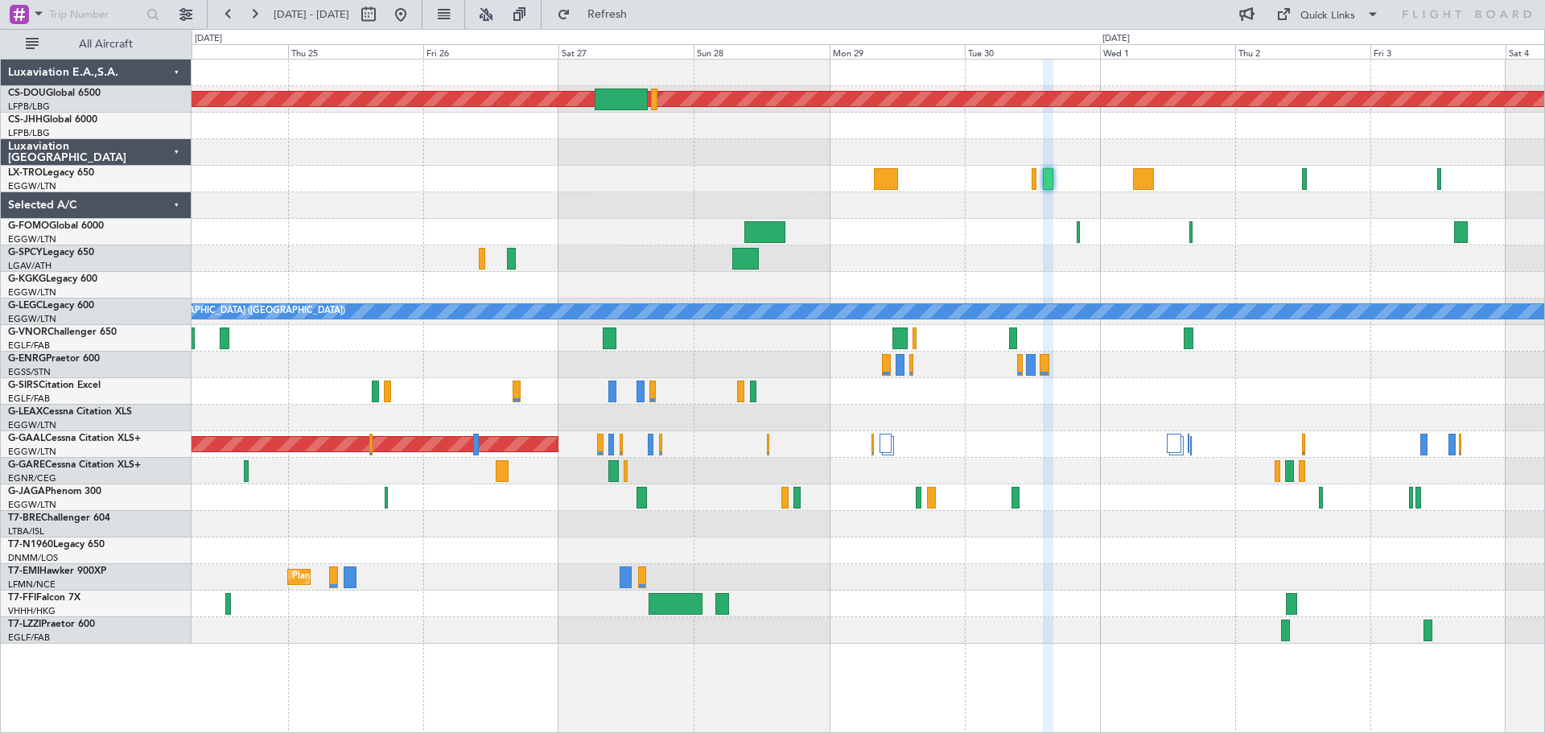
type input "0"
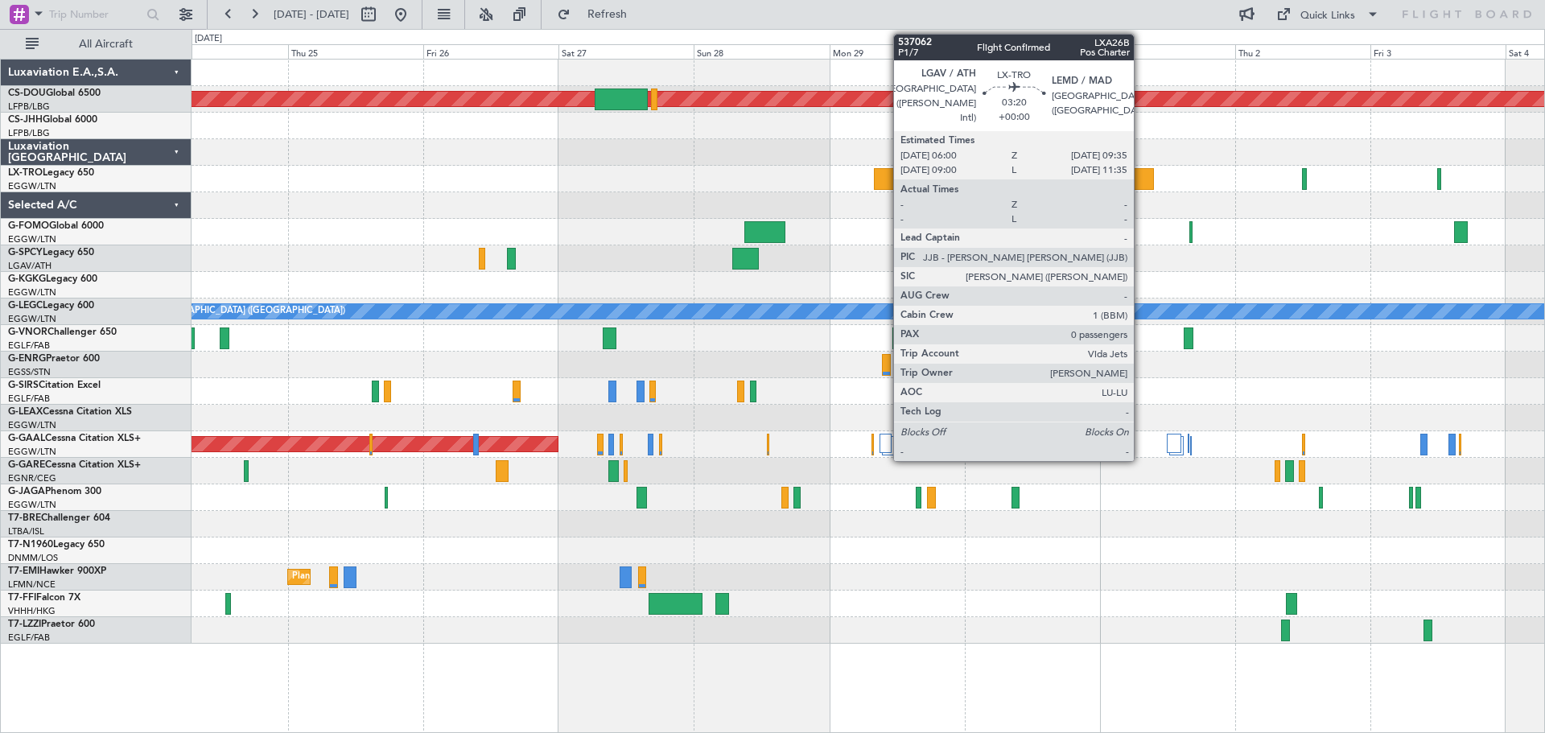
click at [1141, 183] on div at bounding box center [1143, 179] width 21 height 22
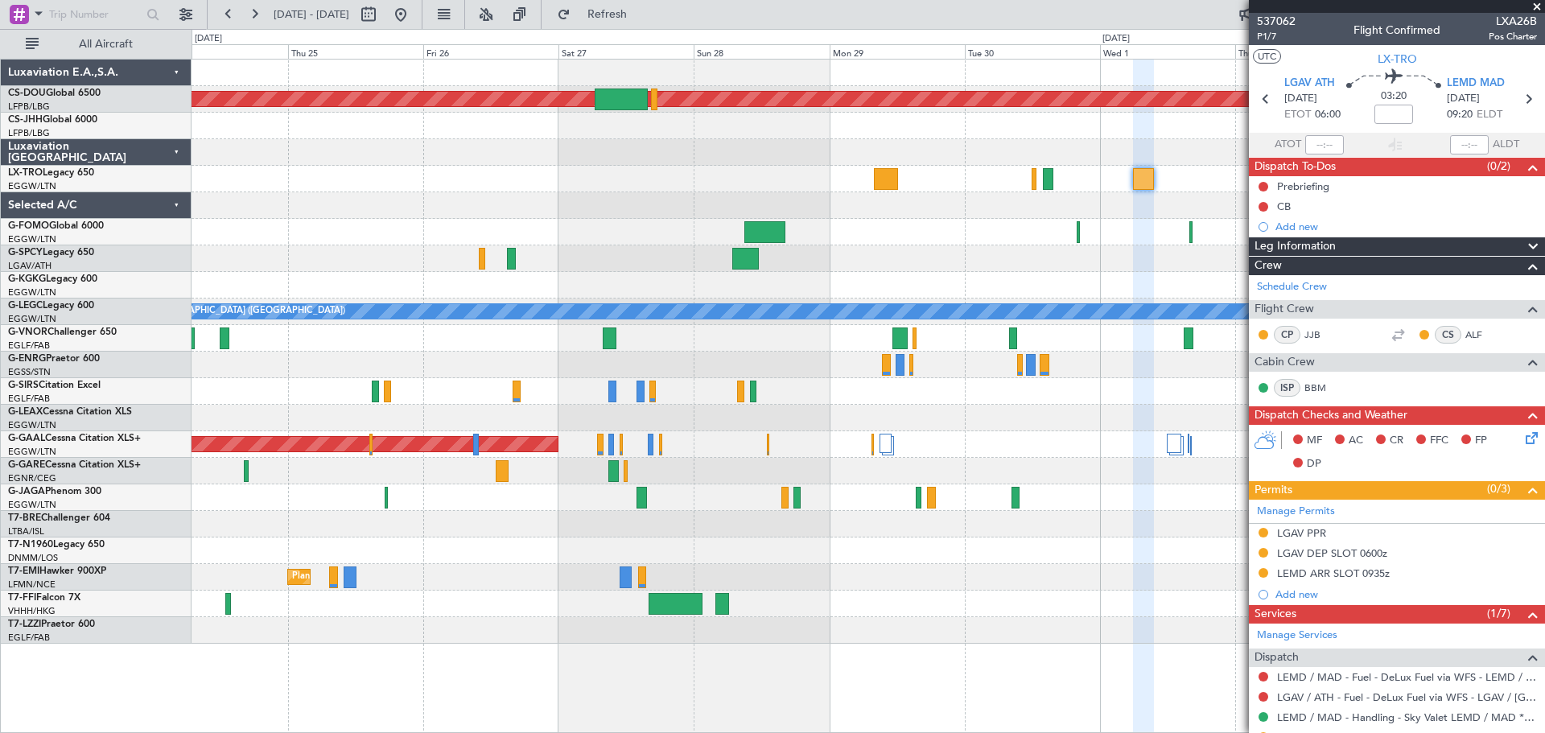
click at [1537, 8] on span at bounding box center [1537, 7] width 16 height 14
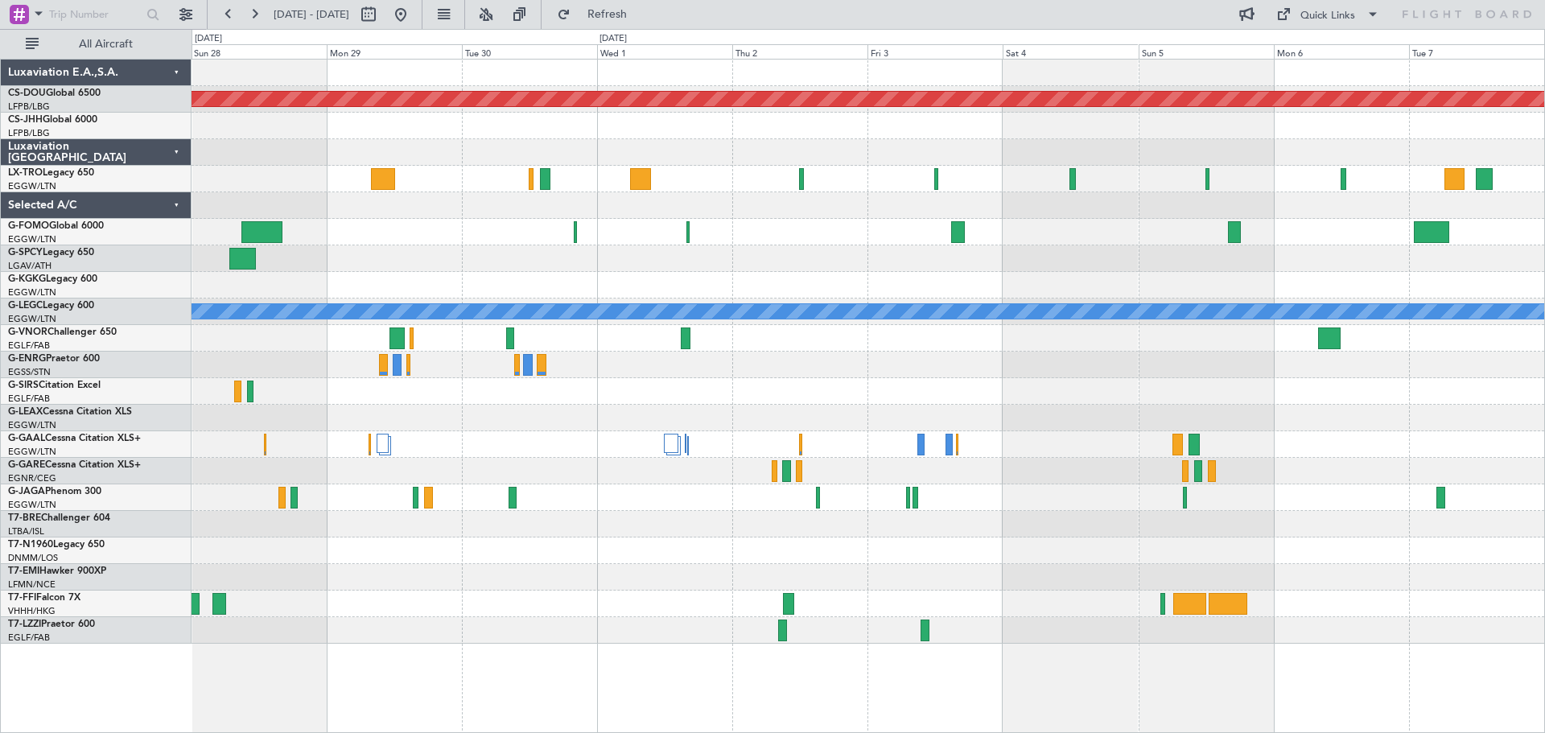
click at [810, 213] on div at bounding box center [868, 205] width 1353 height 27
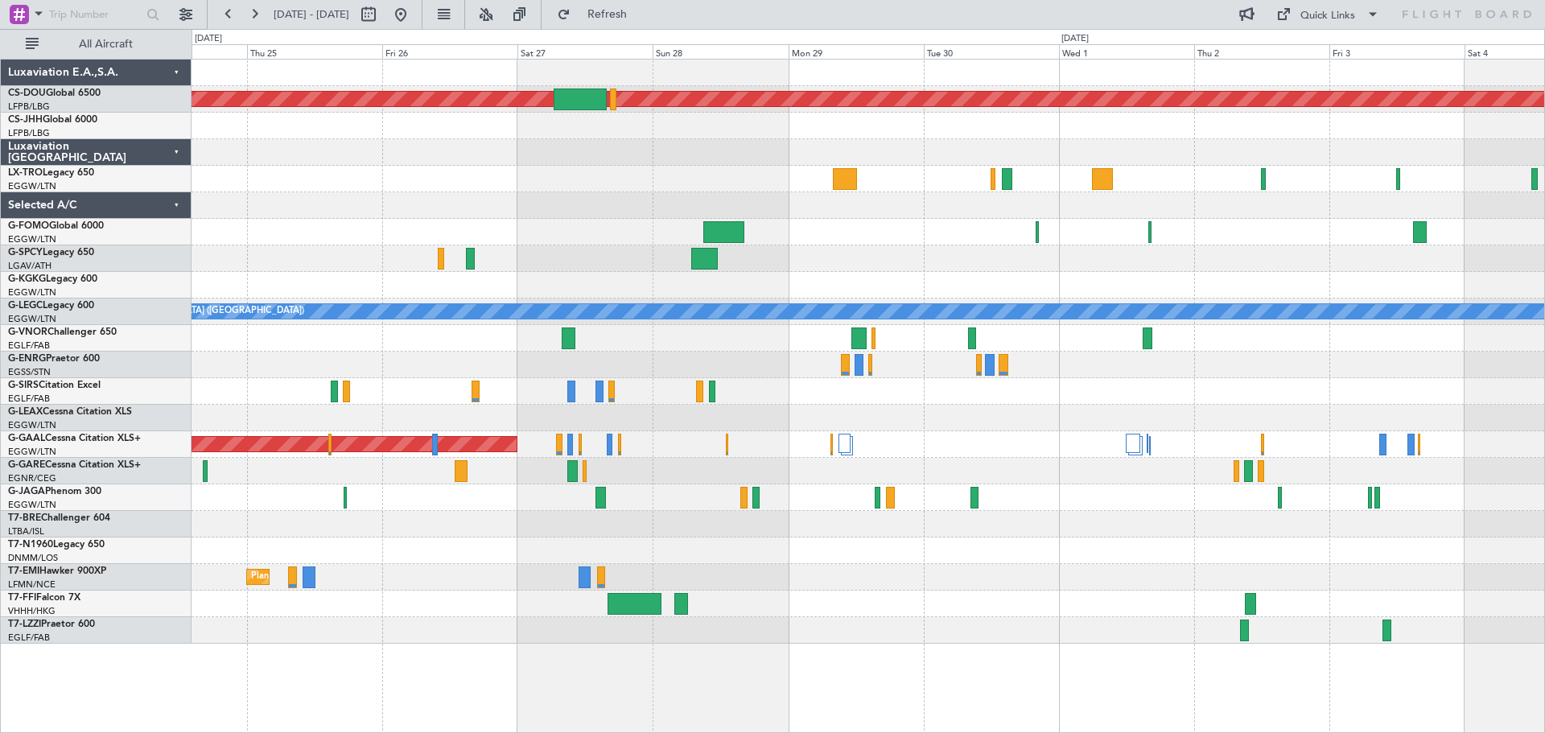
click at [1022, 204] on div at bounding box center [868, 205] width 1353 height 27
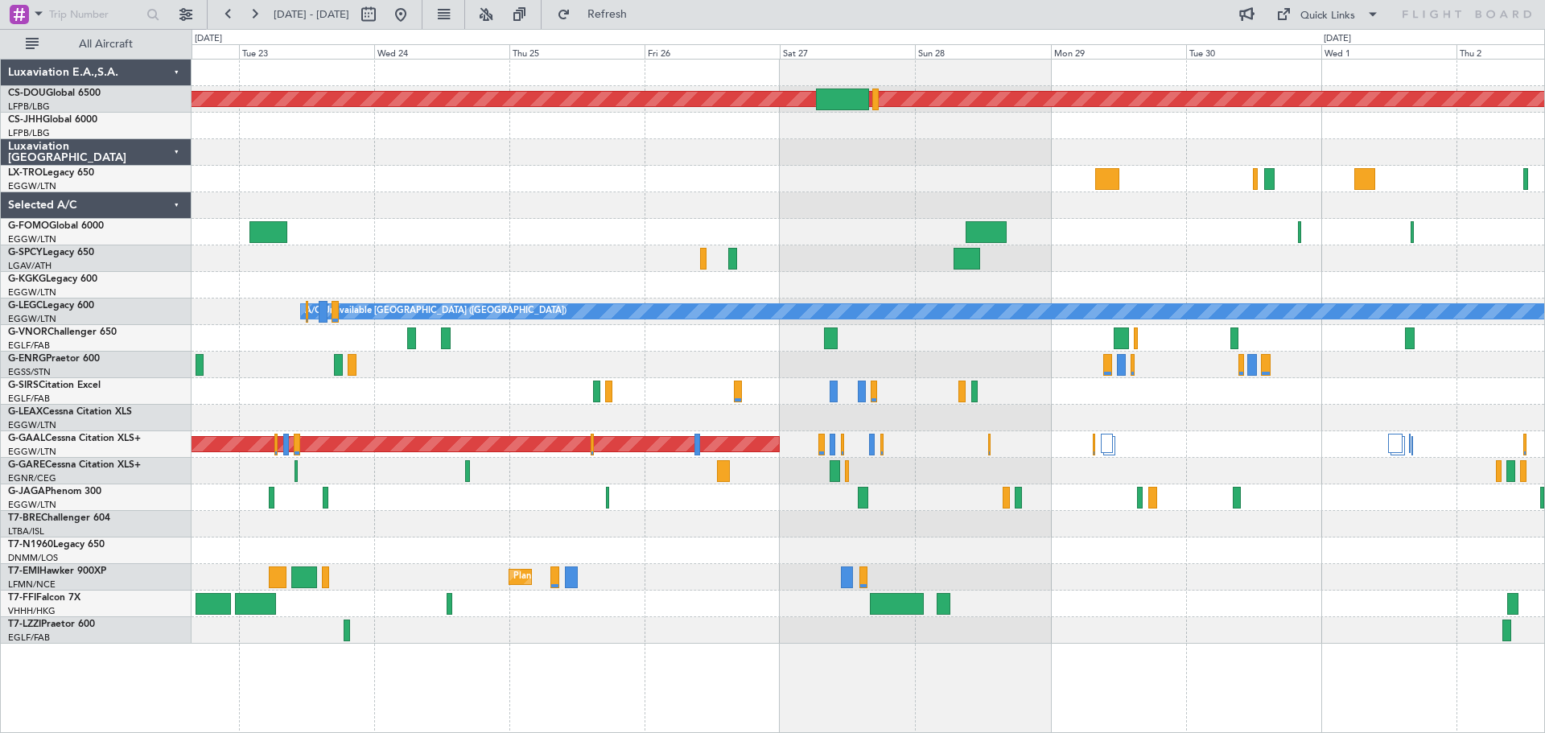
click at [1086, 204] on div at bounding box center [868, 205] width 1353 height 27
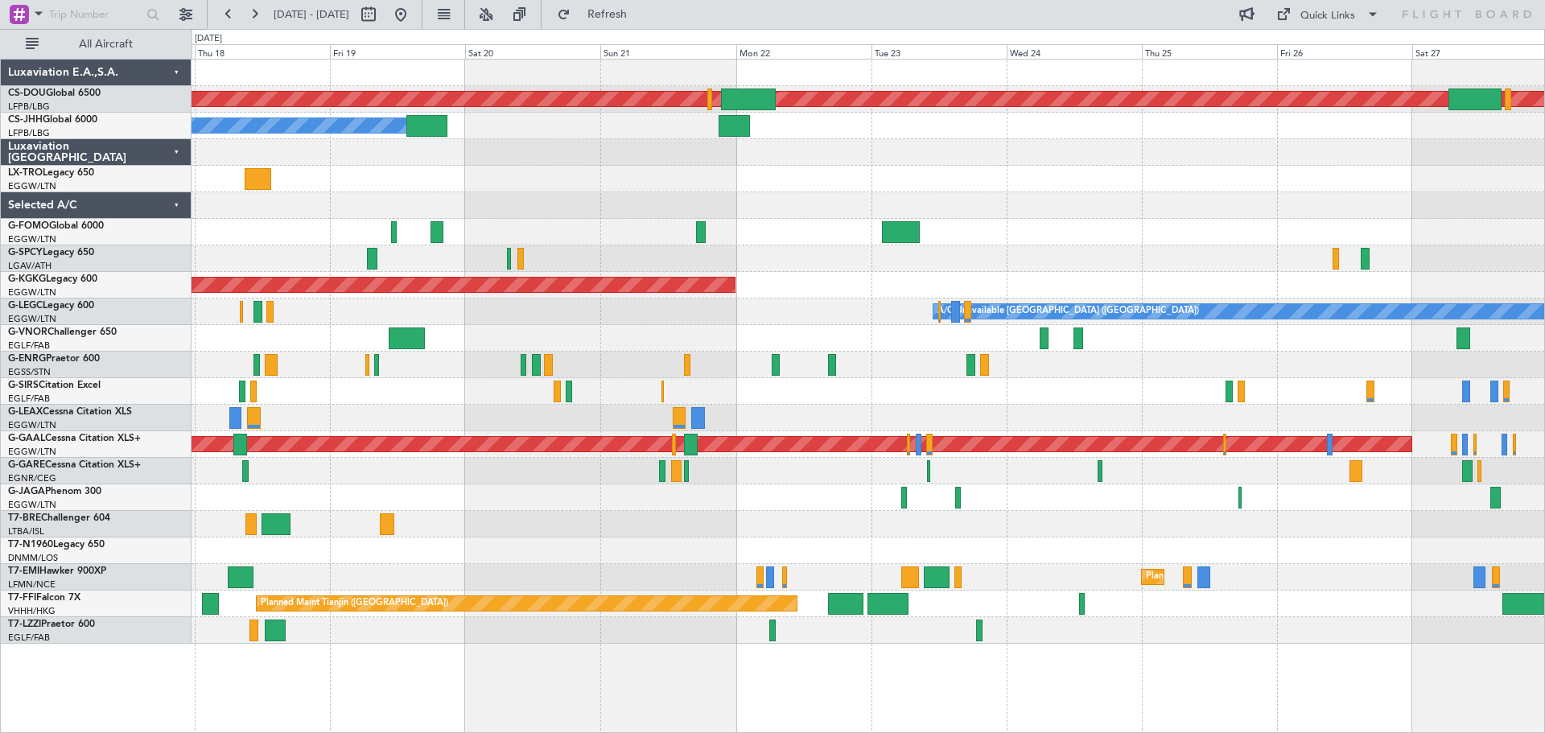
click at [1088, 220] on div at bounding box center [868, 232] width 1353 height 27
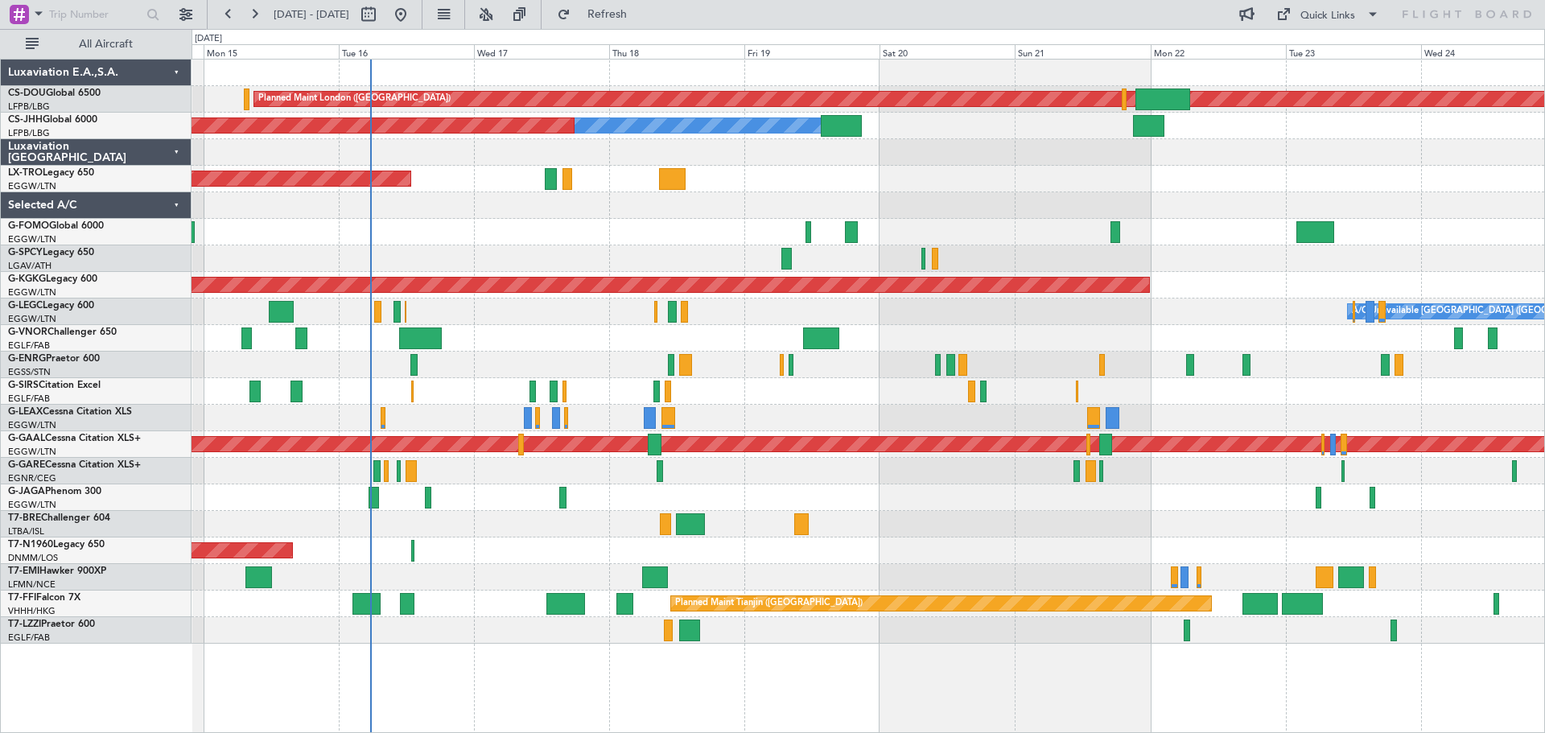
click at [1182, 328] on div at bounding box center [868, 338] width 1353 height 27
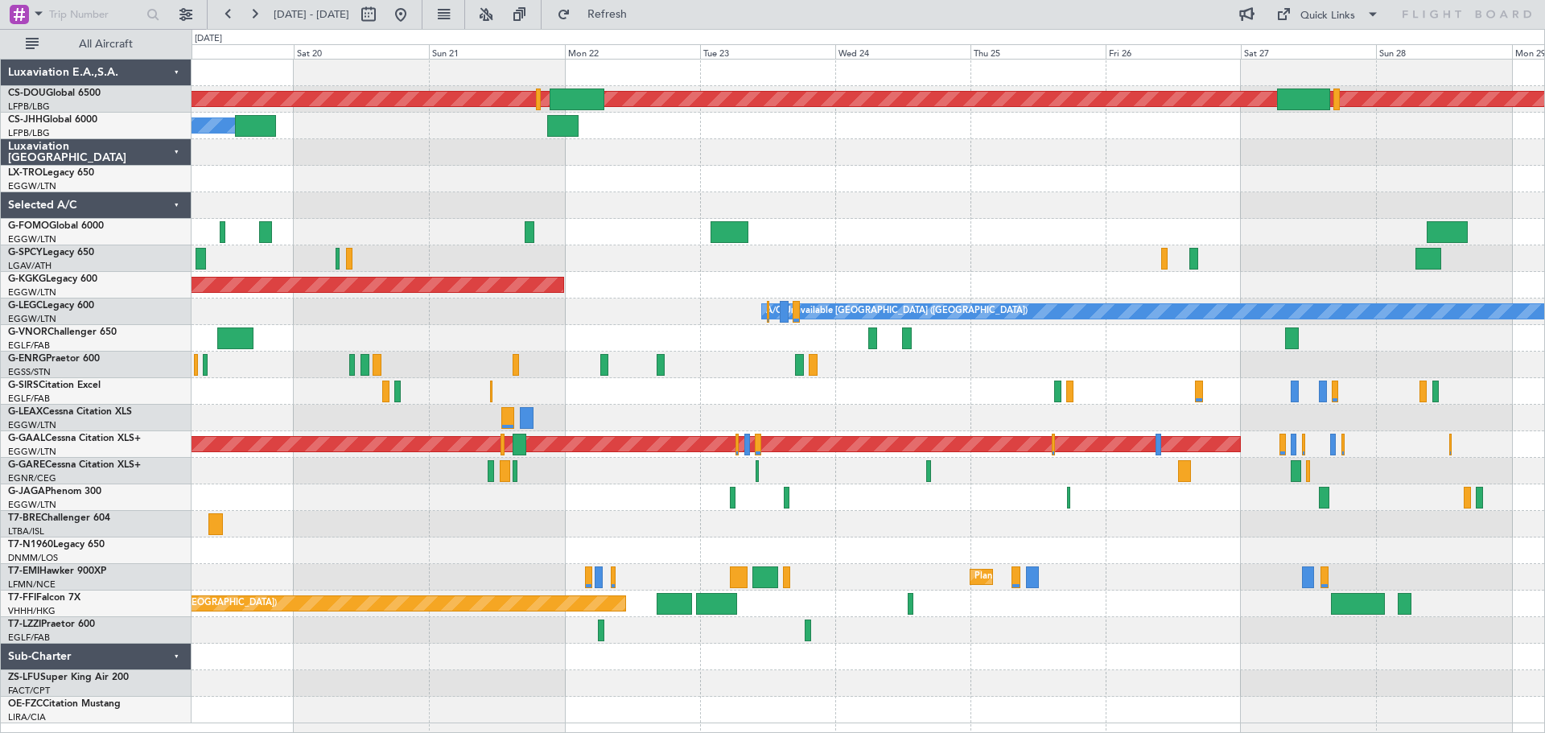
click at [765, 262] on div at bounding box center [868, 258] width 1353 height 27
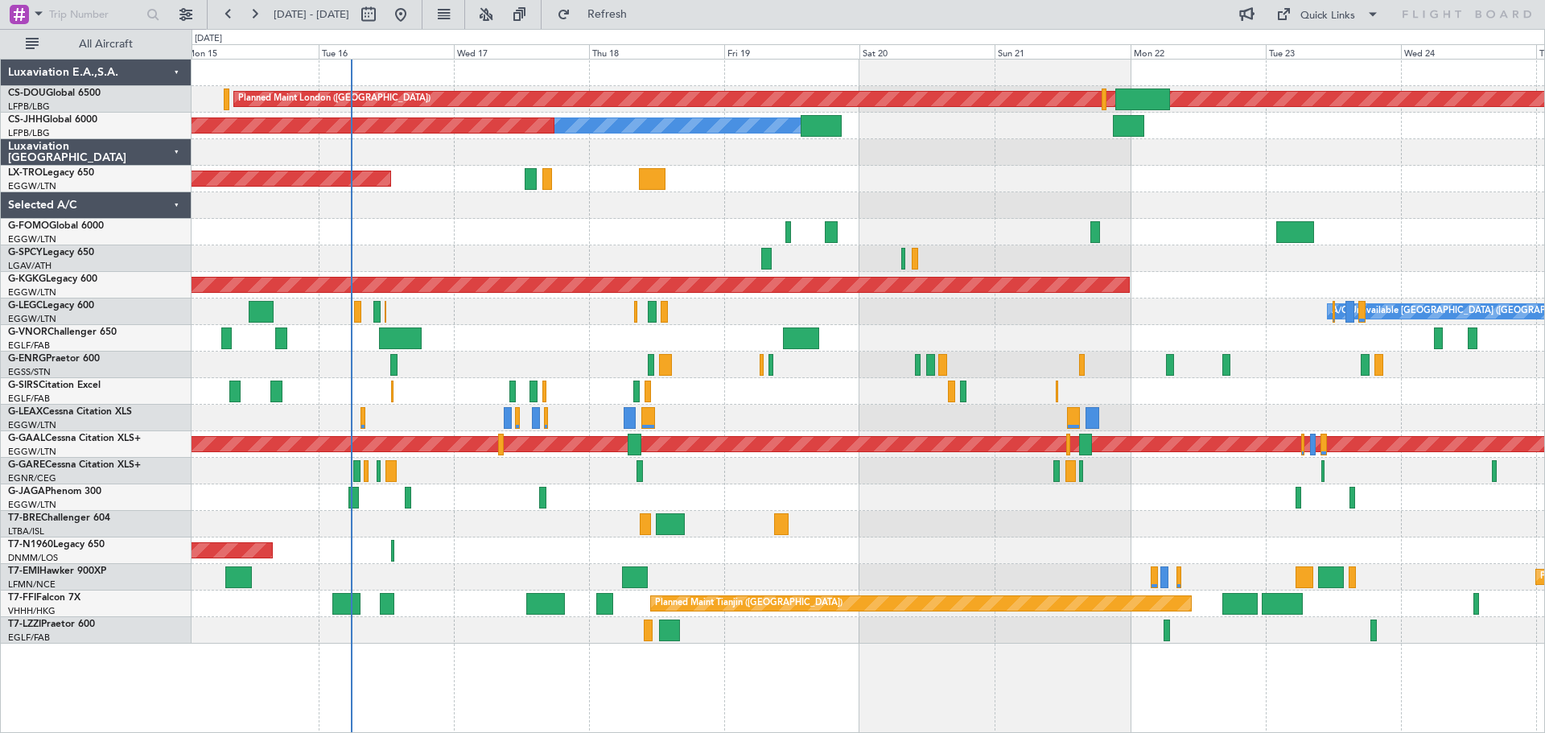
click at [992, 202] on div "Planned Maint London ([GEOGRAPHIC_DATA]) Planned Maint [GEOGRAPHIC_DATA] ([GEOG…" at bounding box center [868, 352] width 1353 height 584
